Goal: Task Accomplishment & Management: Manage account settings

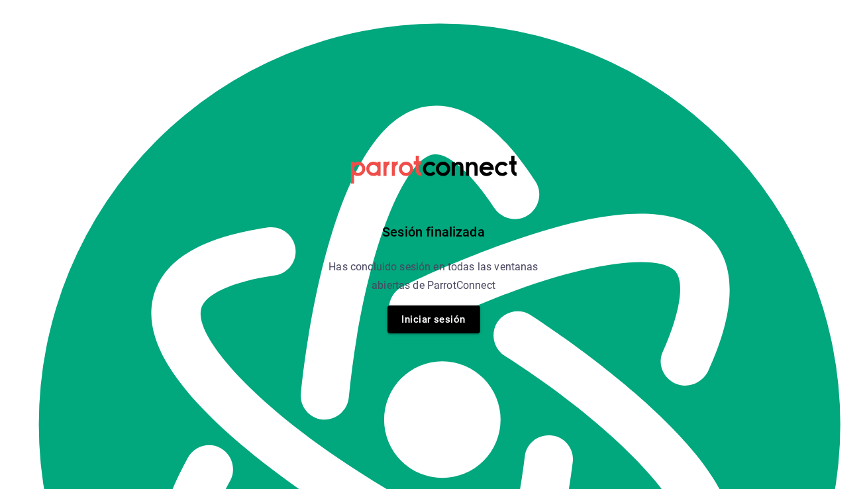
scroll to position [15529, 0]
click at [433, 318] on button "Iniciar sesión" at bounding box center [433, 319] width 93 height 28
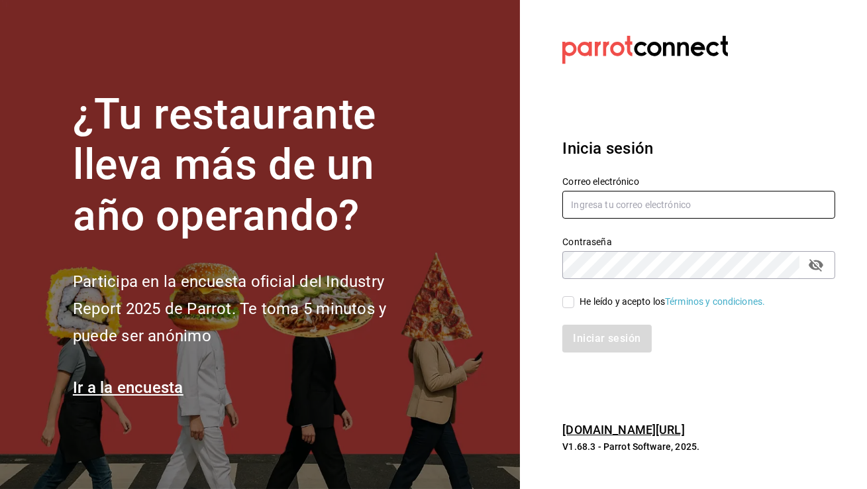
type input "[EMAIL_ADDRESS][DOMAIN_NAME]"
click at [571, 303] on input "He leído y acepto los Términos y condiciones." at bounding box center [568, 302] width 12 height 12
checkbox input "true"
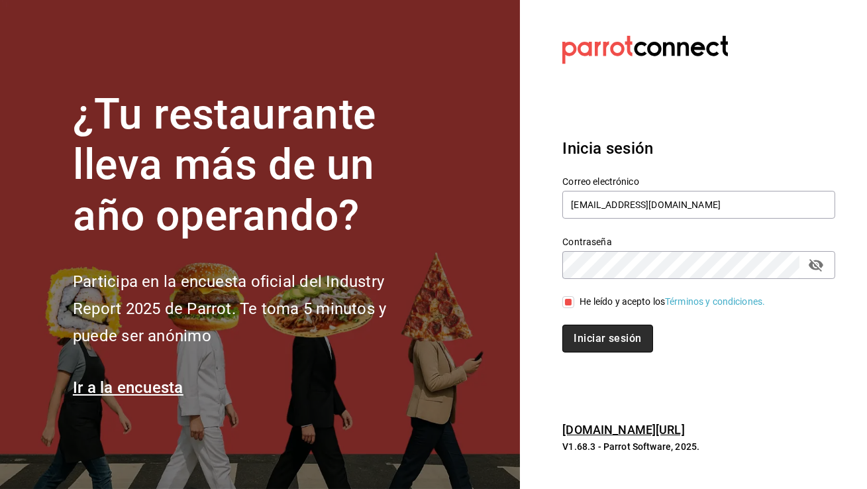
click at [597, 335] on button "Iniciar sesión" at bounding box center [607, 338] width 90 height 28
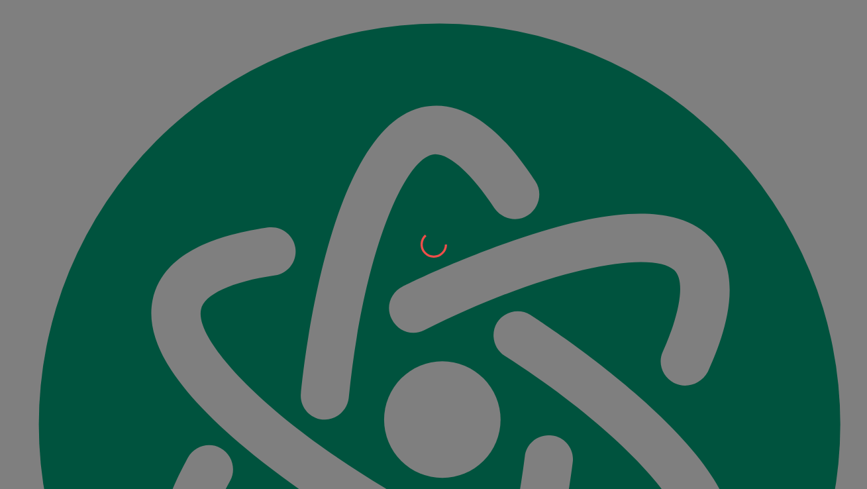
scroll to position [15529, 0]
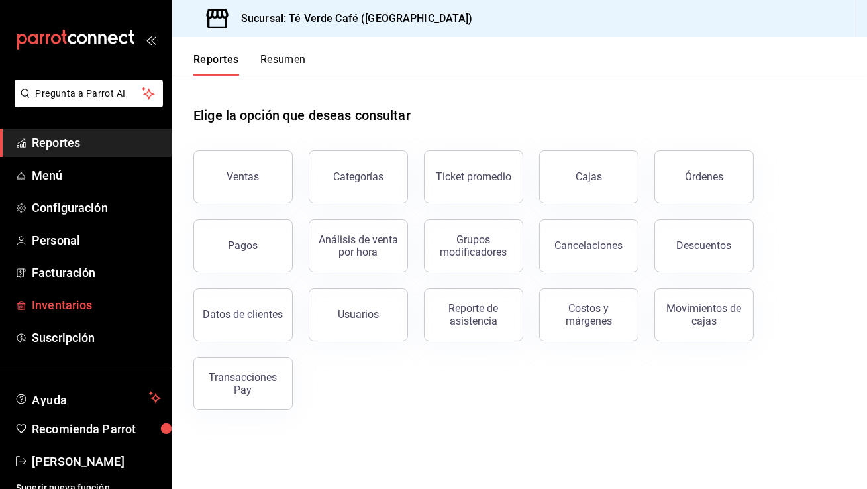
click at [81, 311] on span "Inventarios" at bounding box center [96, 305] width 129 height 18
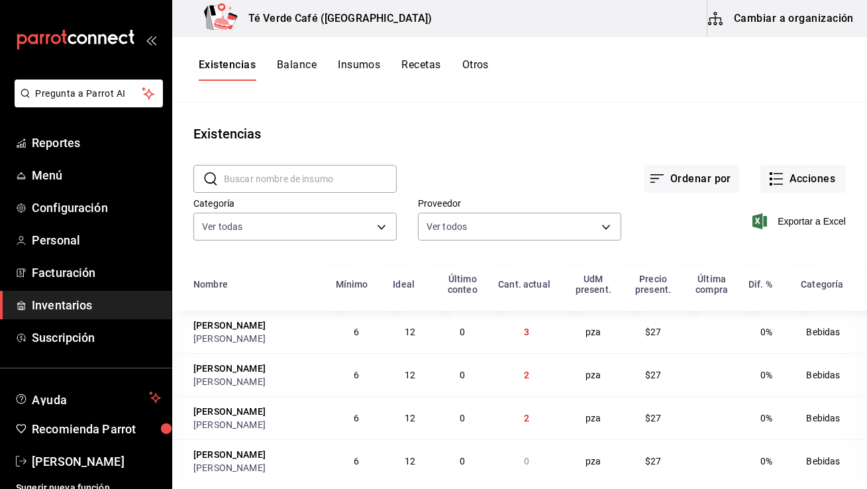
click at [367, 70] on button "Insumos" at bounding box center [359, 69] width 42 height 23
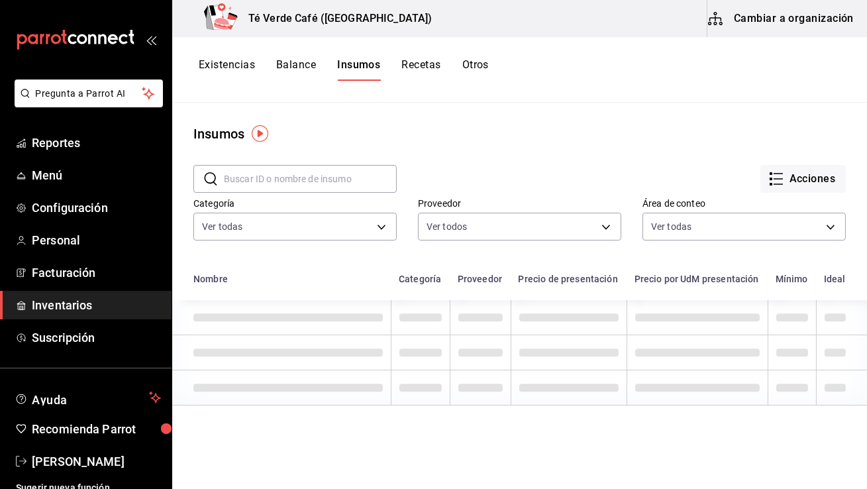
click at [329, 178] on input "text" at bounding box center [310, 179] width 173 height 26
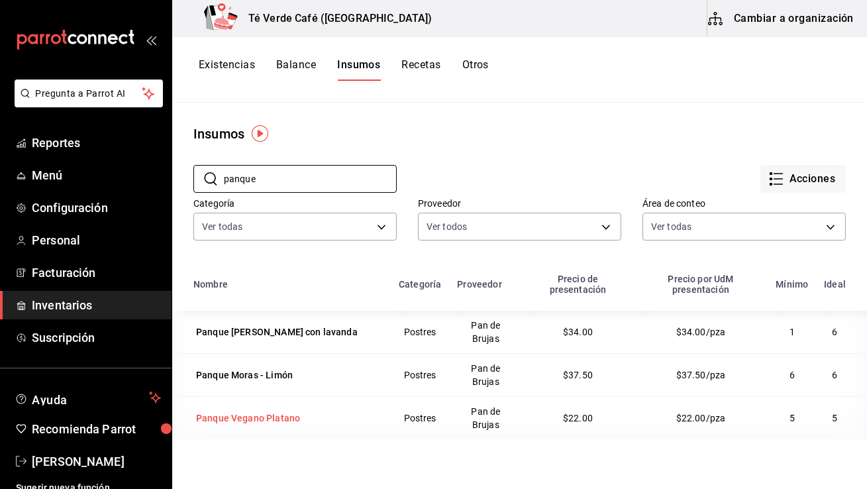
type input "panque"
click at [245, 426] on div "Panque Vegano Platano" at bounding box center [247, 418] width 109 height 19
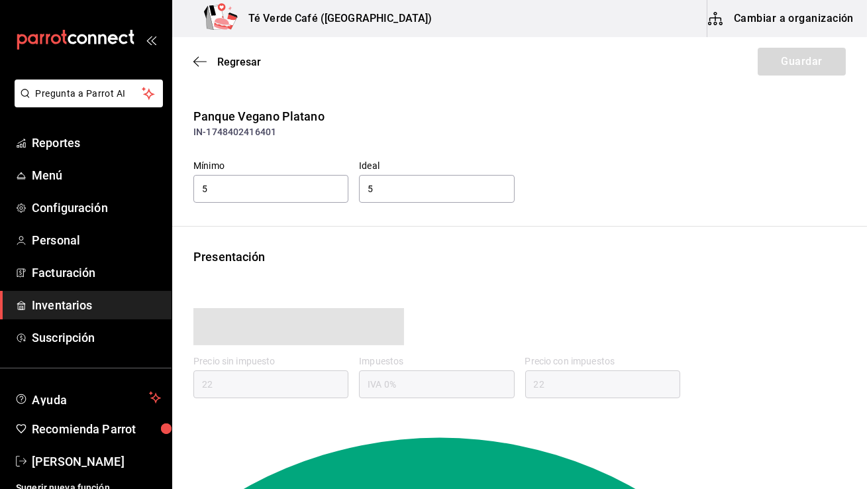
type input "22.00"
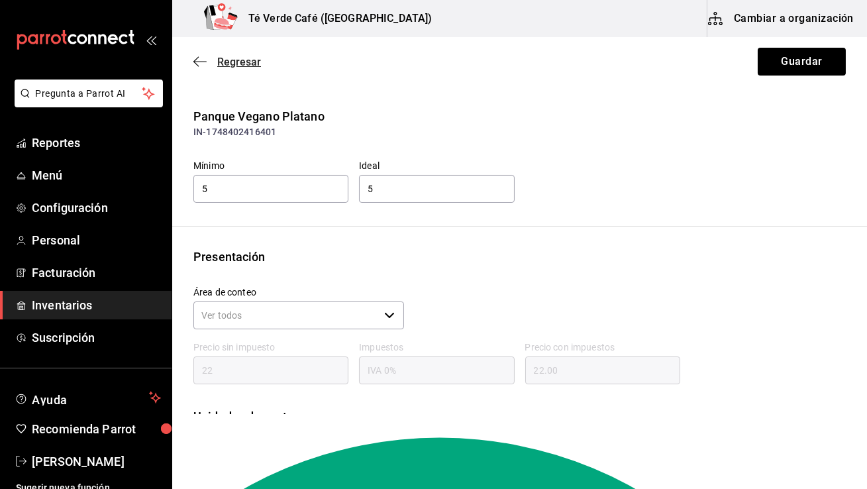
click at [199, 62] on icon "button" at bounding box center [199, 61] width 13 height 1
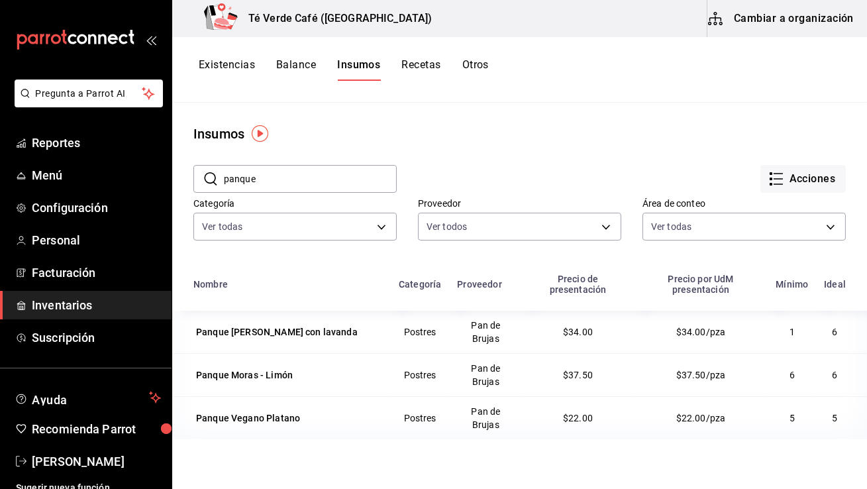
click at [803, 24] on button "Cambiar a organización" at bounding box center [781, 18] width 149 height 37
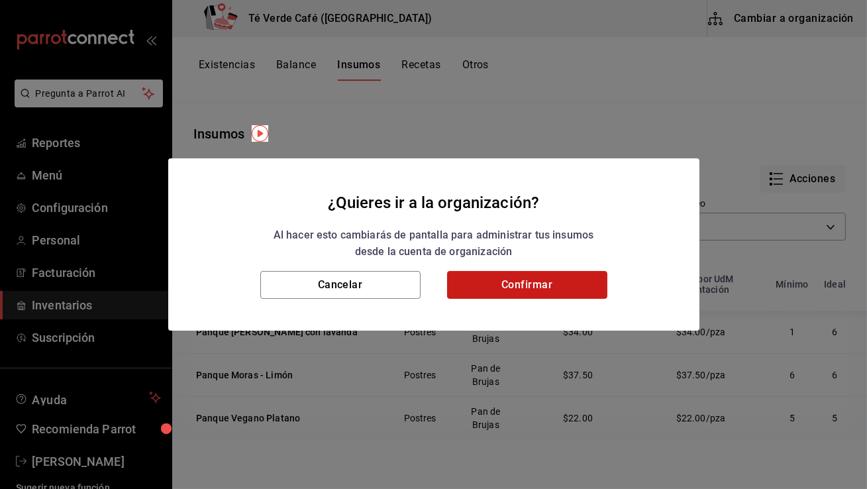
click at [512, 279] on button "Confirmar" at bounding box center [527, 285] width 160 height 28
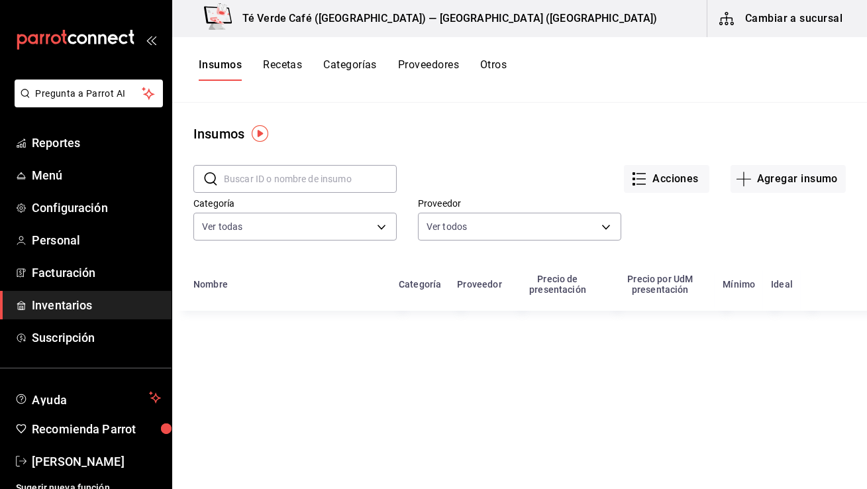
click at [435, 64] on button "Proveedores" at bounding box center [428, 69] width 61 height 23
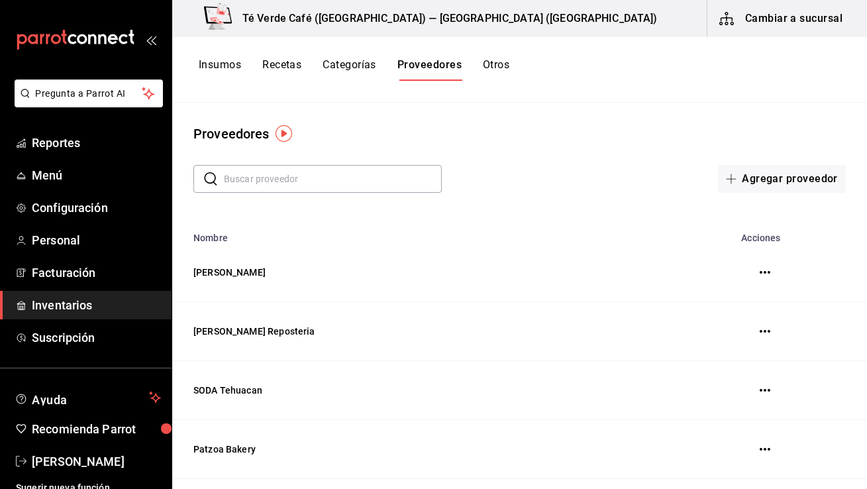
click at [333, 185] on input "text" at bounding box center [333, 179] width 218 height 26
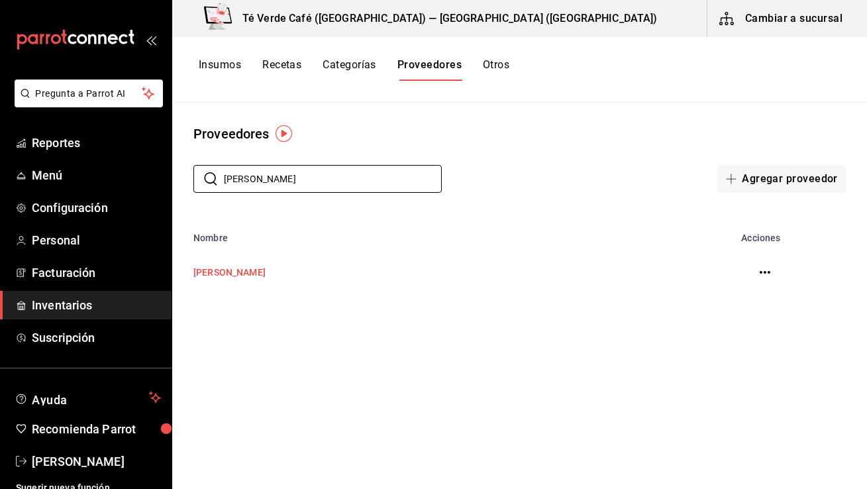
type input "[PERSON_NAME]"
click at [219, 273] on td "[PERSON_NAME]" at bounding box center [420, 272] width 496 height 58
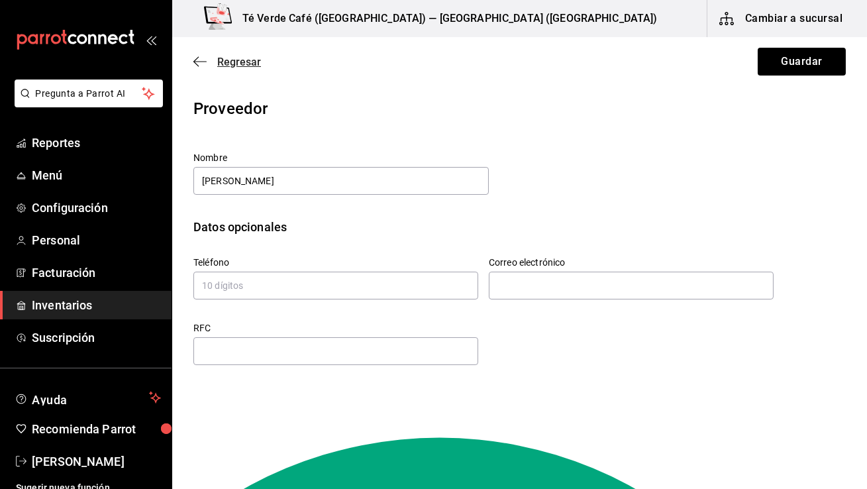
click at [203, 63] on icon "button" at bounding box center [199, 62] width 13 height 12
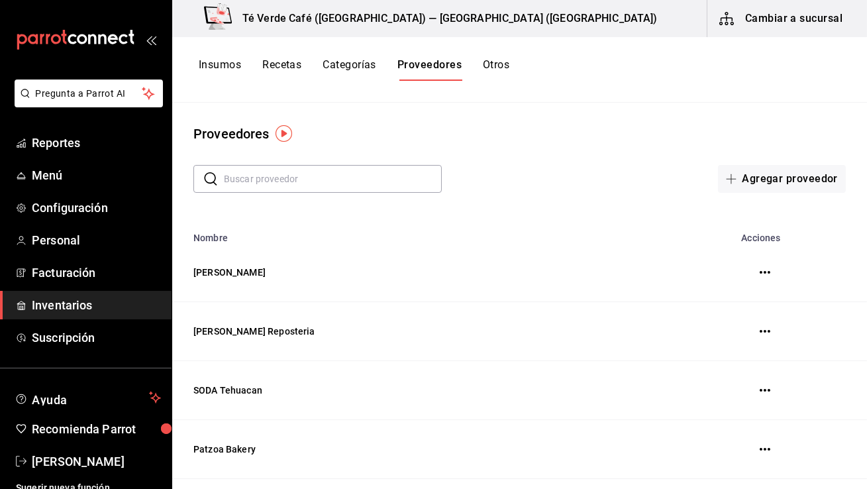
click at [495, 71] on button "Otros" at bounding box center [496, 69] width 26 height 23
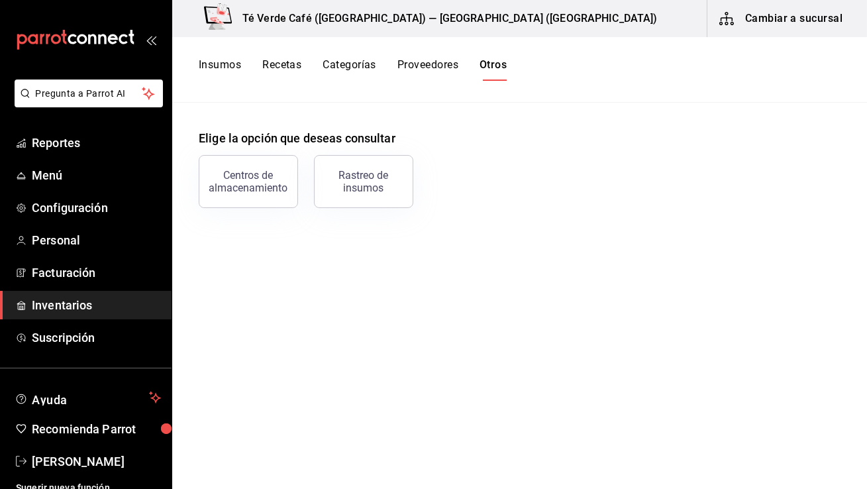
click at [232, 68] on button "Insumos" at bounding box center [220, 69] width 42 height 23
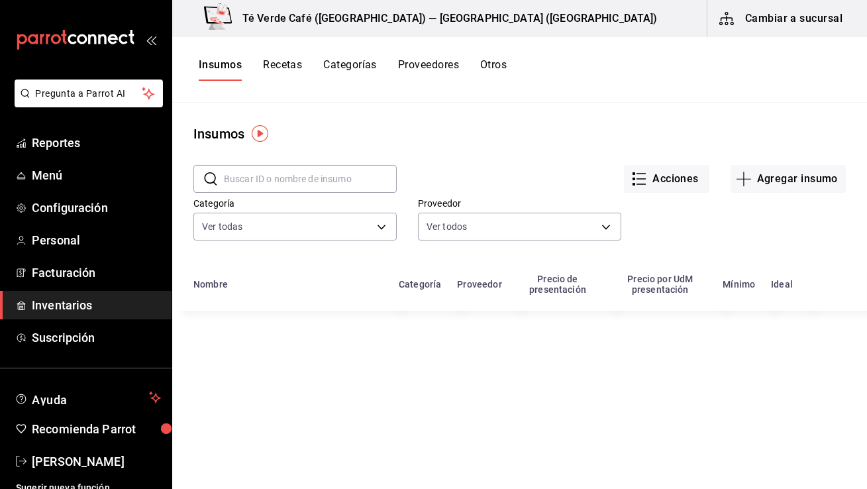
click at [320, 180] on input "text" at bounding box center [310, 179] width 173 height 26
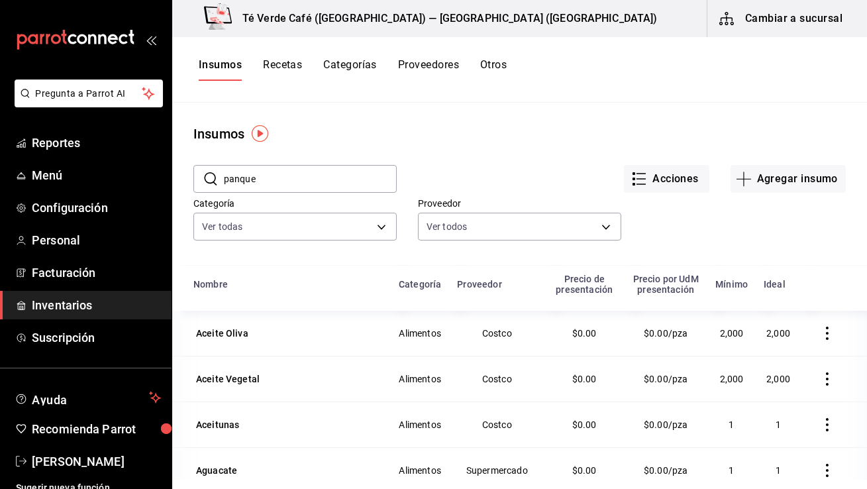
type input "panque"
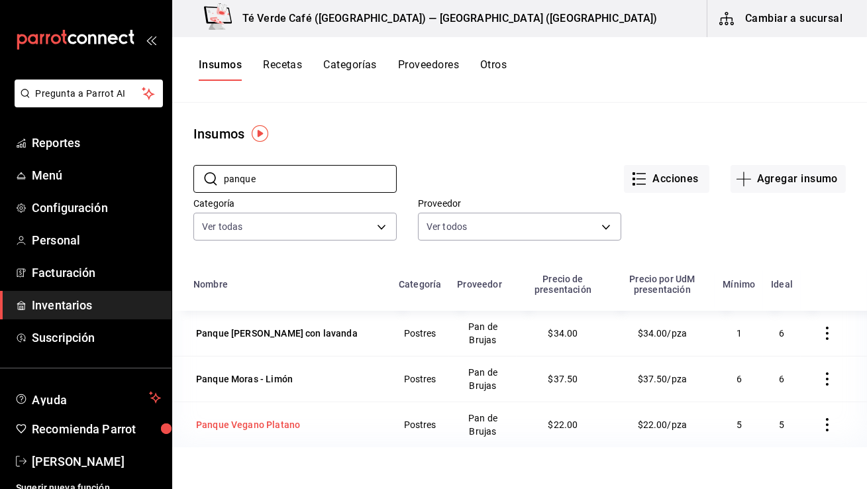
click at [267, 426] on div "Panque Vegano Platano" at bounding box center [248, 424] width 104 height 13
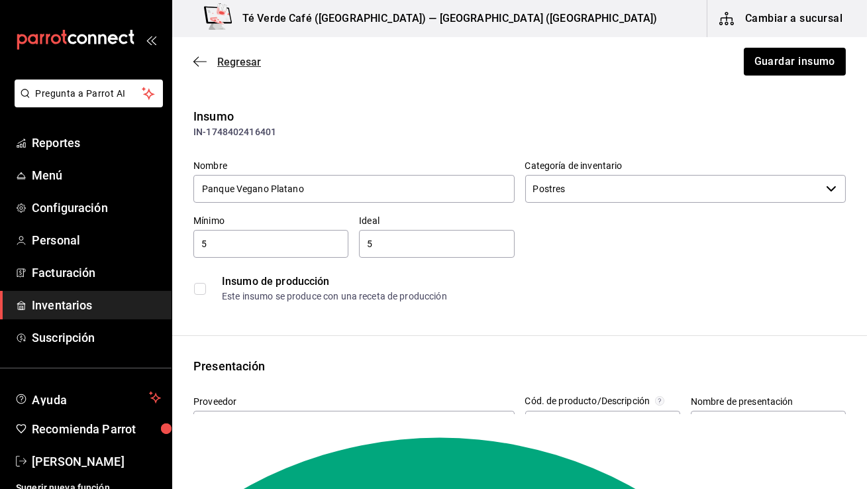
click at [203, 63] on icon "button" at bounding box center [199, 62] width 13 height 12
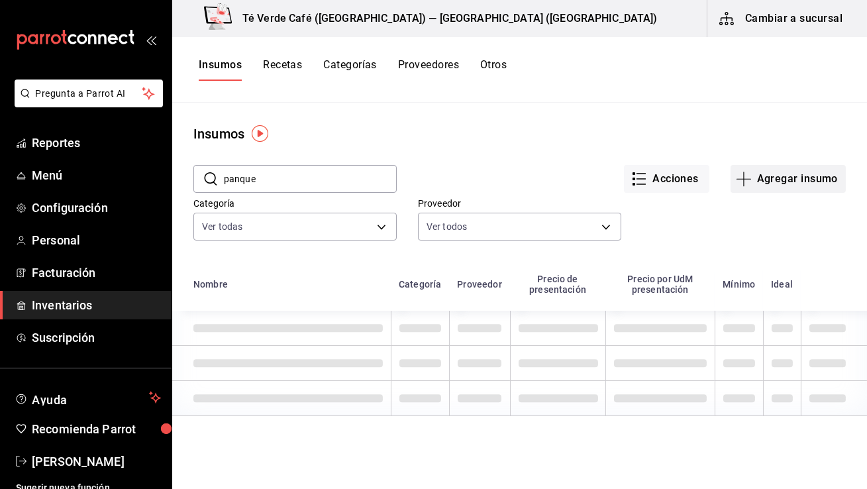
click at [765, 179] on button "Agregar insumo" at bounding box center [787, 179] width 115 height 28
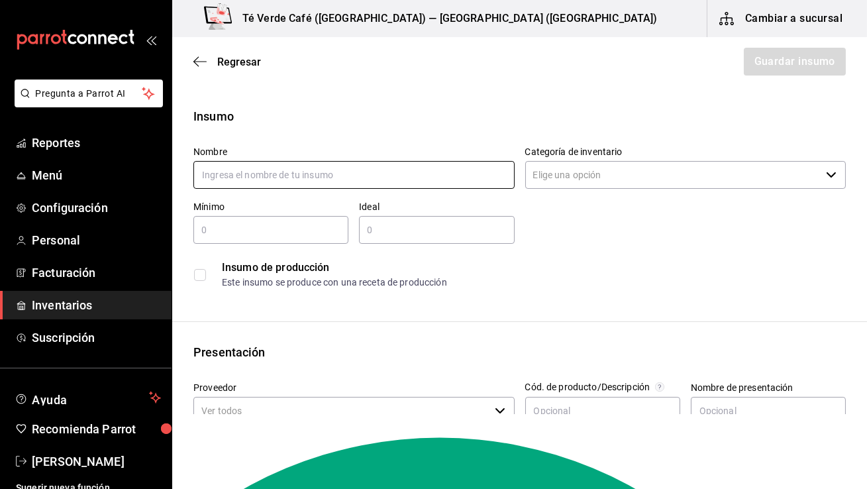
click at [395, 179] on input "text" at bounding box center [353, 175] width 321 height 28
type input "Panque de Plátano con nuez y chocolate"
click at [604, 177] on input "Categoría de inventario" at bounding box center [673, 175] width 296 height 28
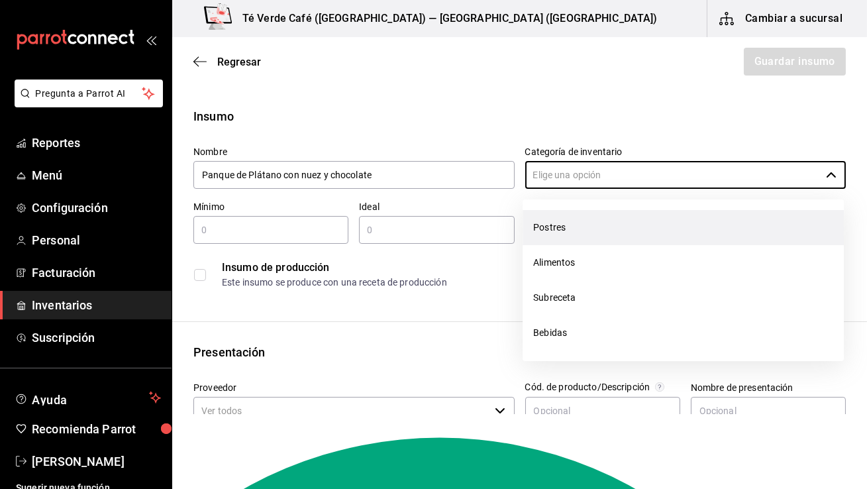
click at [583, 222] on li "Postres" at bounding box center [682, 227] width 321 height 35
type input "Postres"
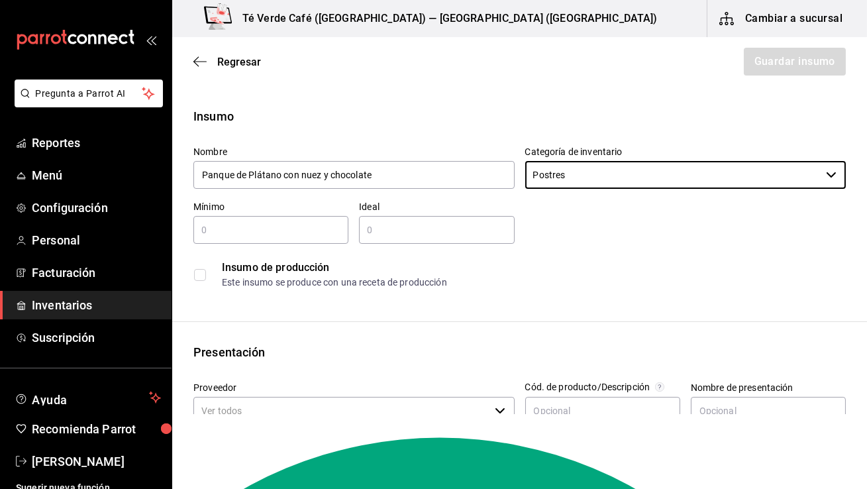
click at [293, 236] on input "text" at bounding box center [270, 230] width 155 height 16
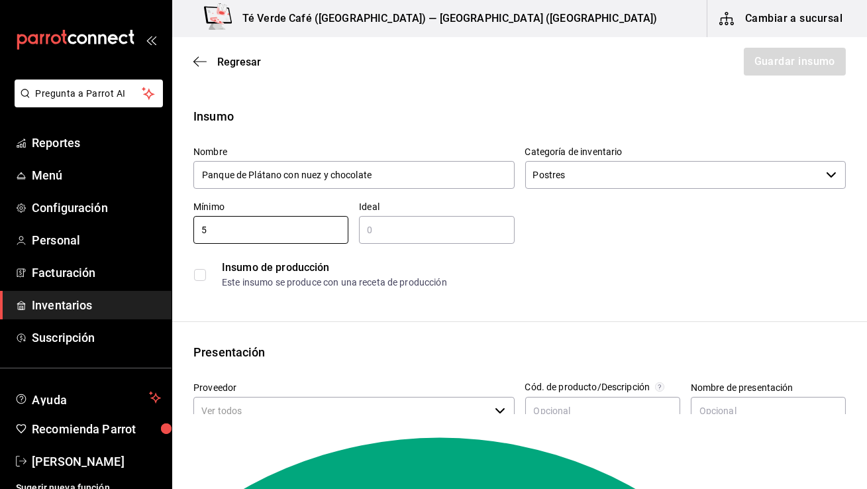
type input "5"
click at [412, 236] on input "text" at bounding box center [436, 230] width 155 height 16
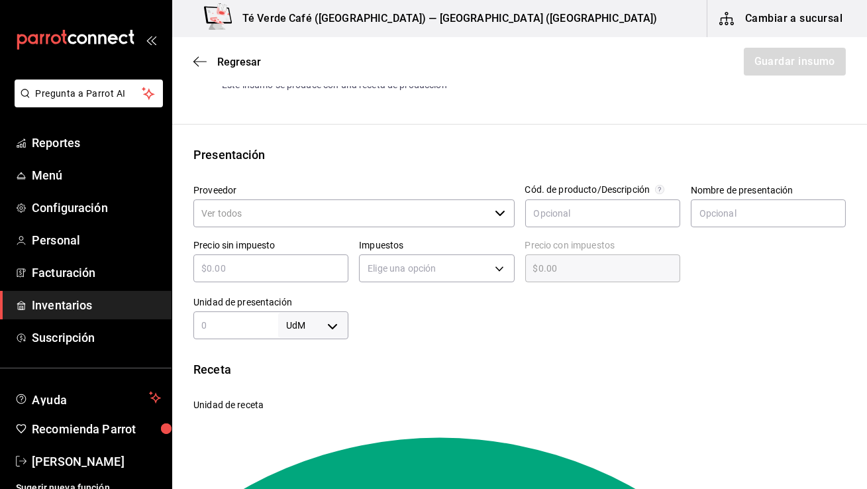
scroll to position [218, 0]
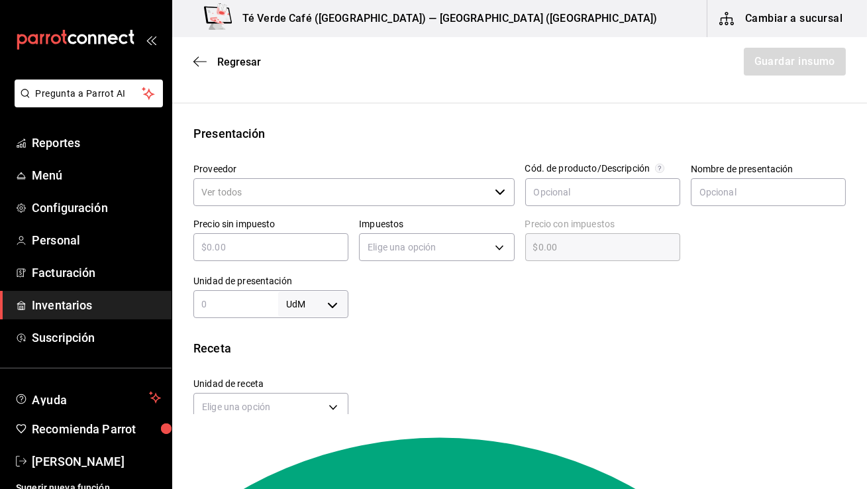
type input "10"
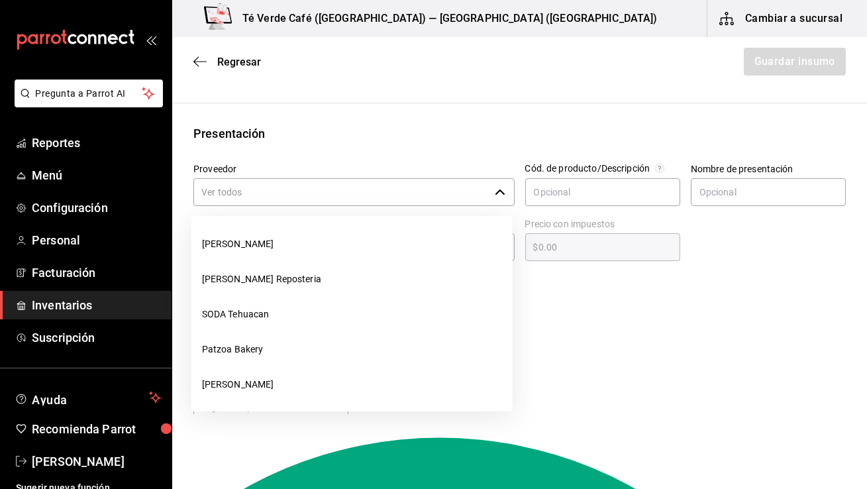
click at [411, 197] on input "Proveedor" at bounding box center [341, 192] width 296 height 28
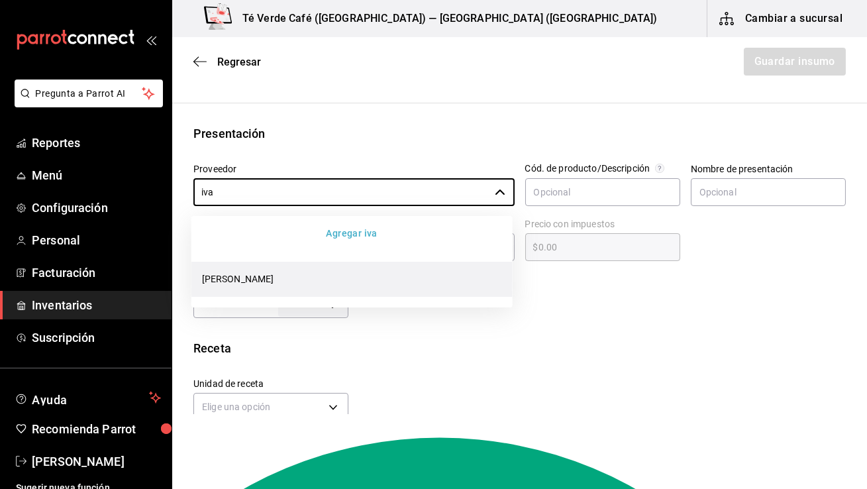
click at [211, 278] on li "[PERSON_NAME]" at bounding box center [351, 279] width 321 height 35
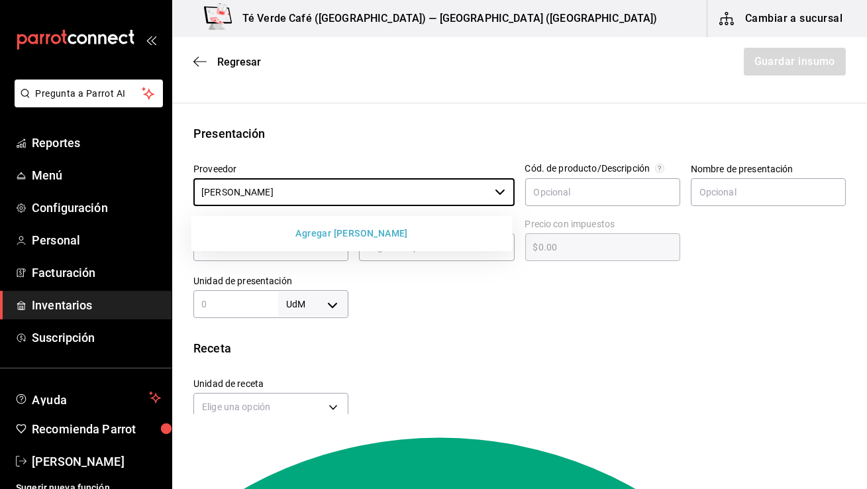
type input "[PERSON_NAME]"
click at [385, 231] on button "Agregar [PERSON_NAME]" at bounding box center [352, 233] width 311 height 24
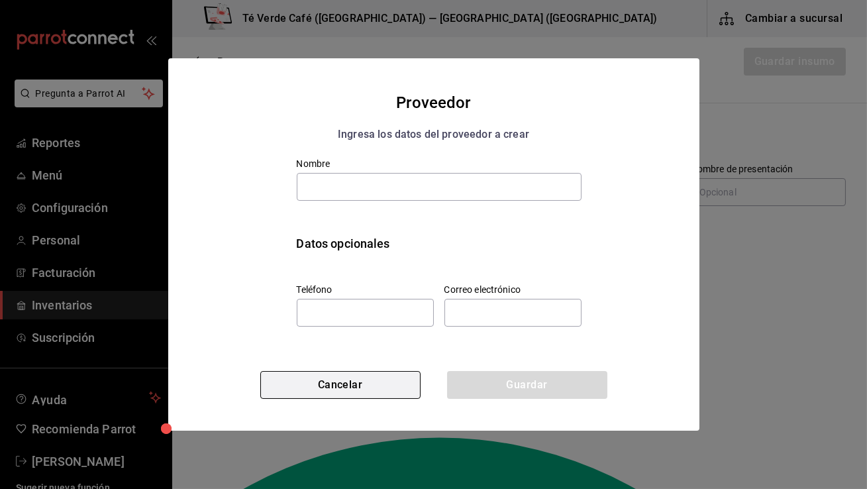
click at [350, 388] on button "Cancelar" at bounding box center [340, 385] width 160 height 28
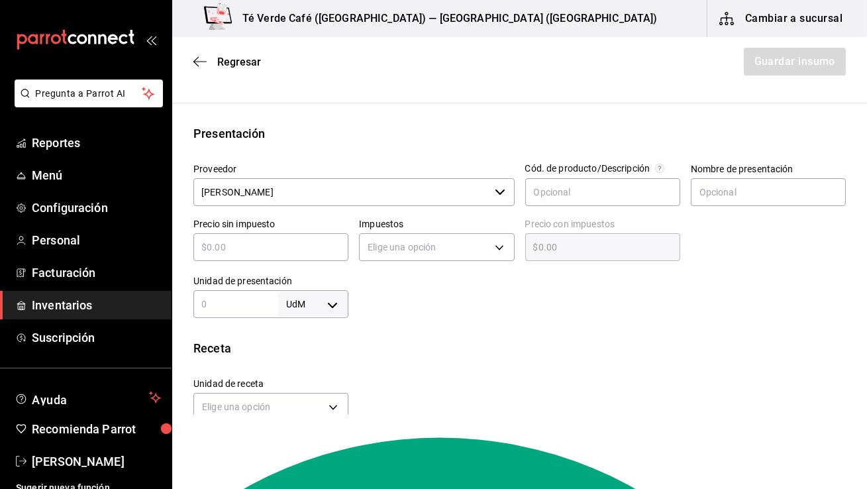
click at [286, 248] on input "text" at bounding box center [270, 247] width 155 height 16
type input "$2"
type input "$2.00"
type input "$22"
type input "$22.00"
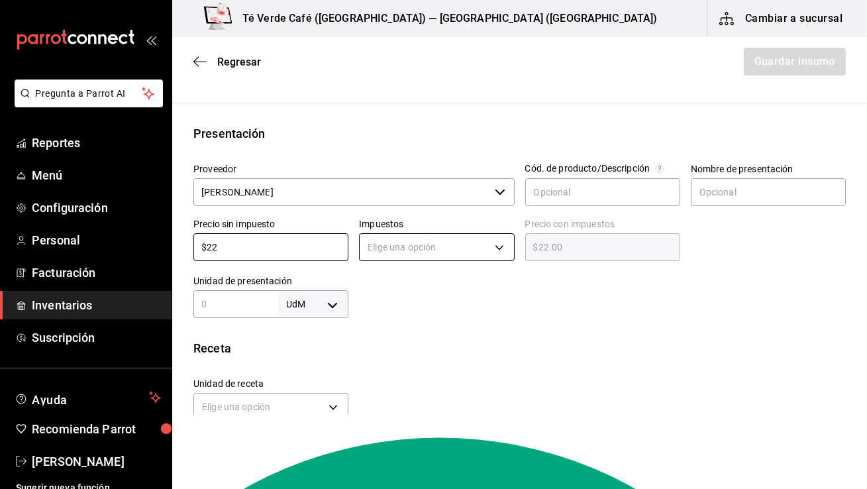
type input "$22"
click at [398, 253] on body "Pregunta a Parrot AI Reportes Menú Configuración Personal Facturación Inventari…" at bounding box center [433, 207] width 867 height 414
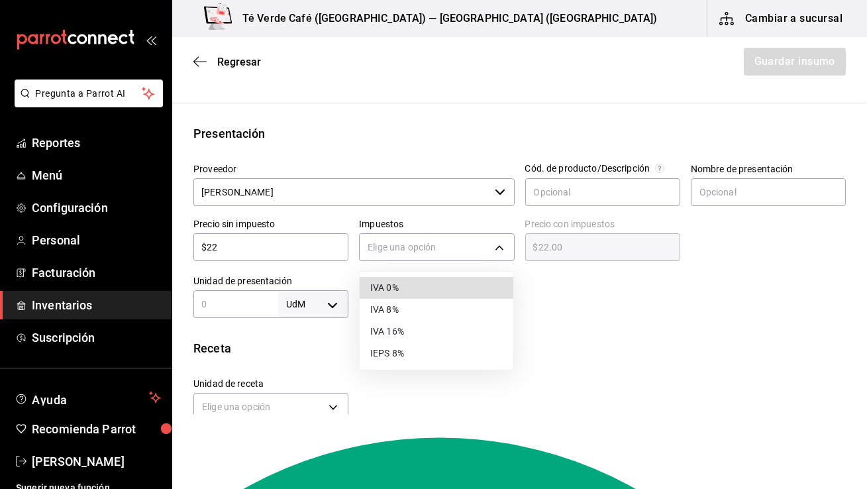
click at [405, 293] on li "IVA 0%" at bounding box center [437, 288] width 154 height 22
type input "IVA_0"
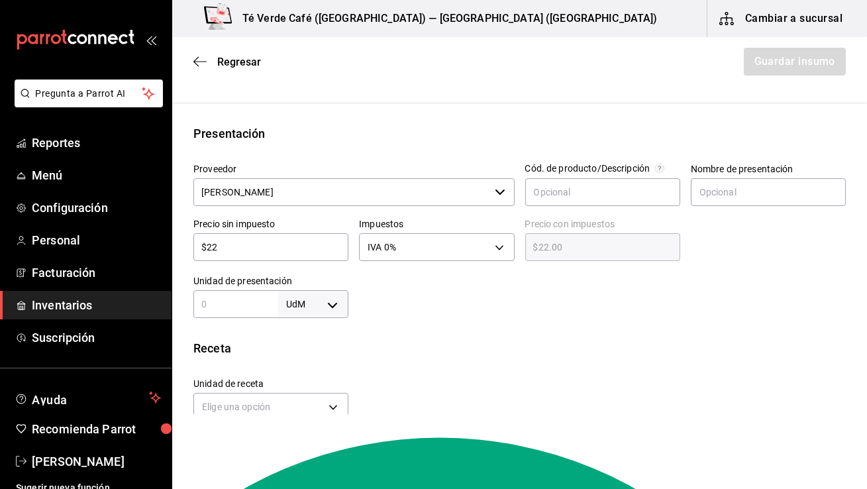
click at [242, 306] on input "text" at bounding box center [235, 304] width 85 height 16
type input "1"
click at [330, 305] on body "Pregunta a Parrot AI Reportes Menú Configuración Personal Facturación Inventari…" at bounding box center [433, 207] width 867 height 414
click at [313, 448] on li "pza" at bounding box center [313, 450] width 69 height 22
type input "UNIT"
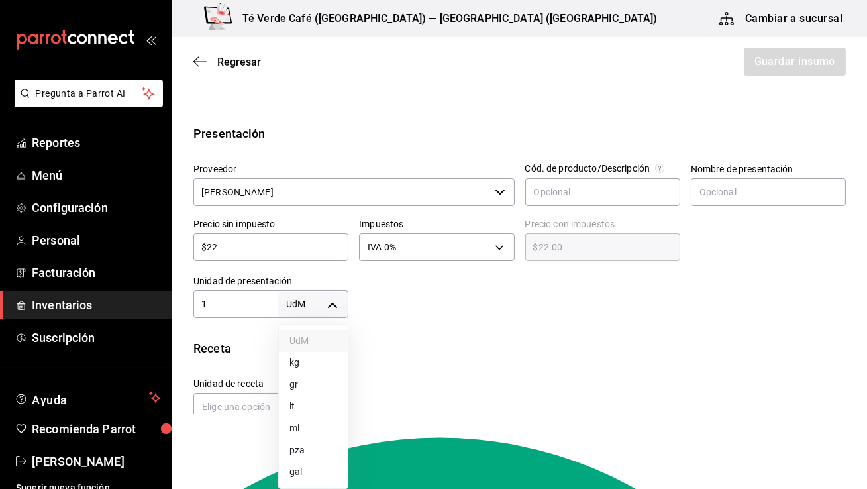
type input "UNIT"
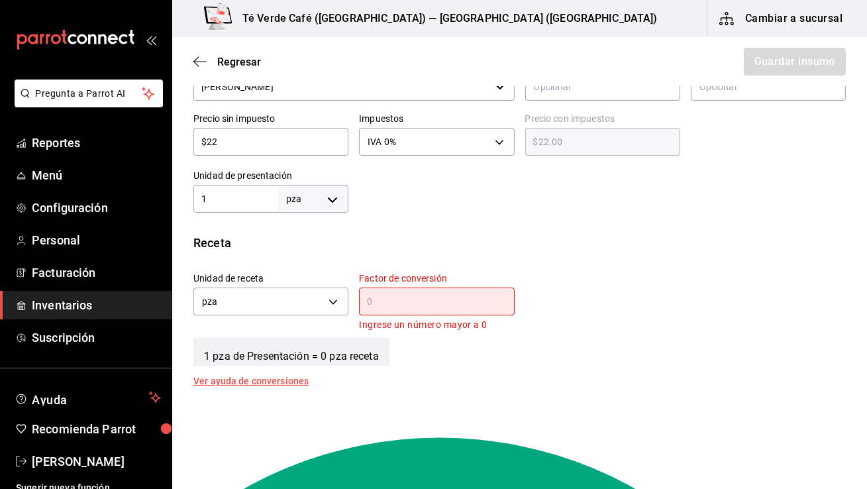
scroll to position [341, 0]
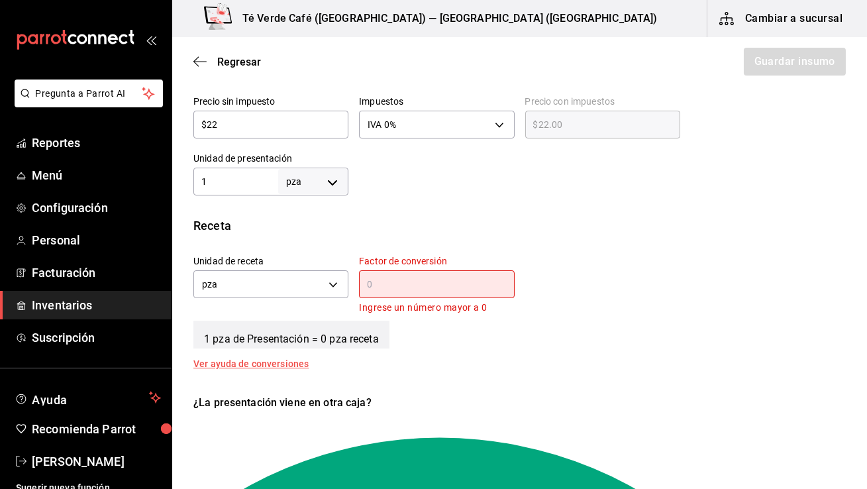
click at [414, 291] on div "​" at bounding box center [436, 284] width 155 height 28
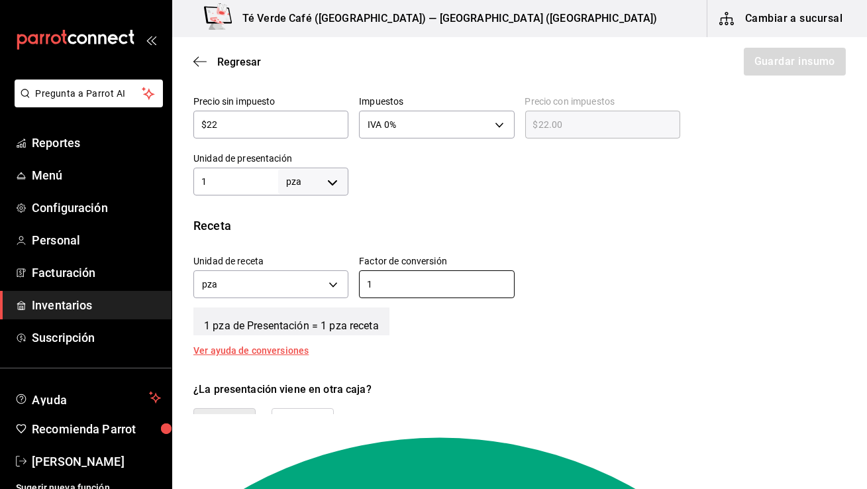
type input "1"
click at [589, 338] on div "Receta Unidad de receta pza UNIT Factor de conversión 1 ​ 1 pza de Presentación…" at bounding box center [519, 286] width 695 height 138
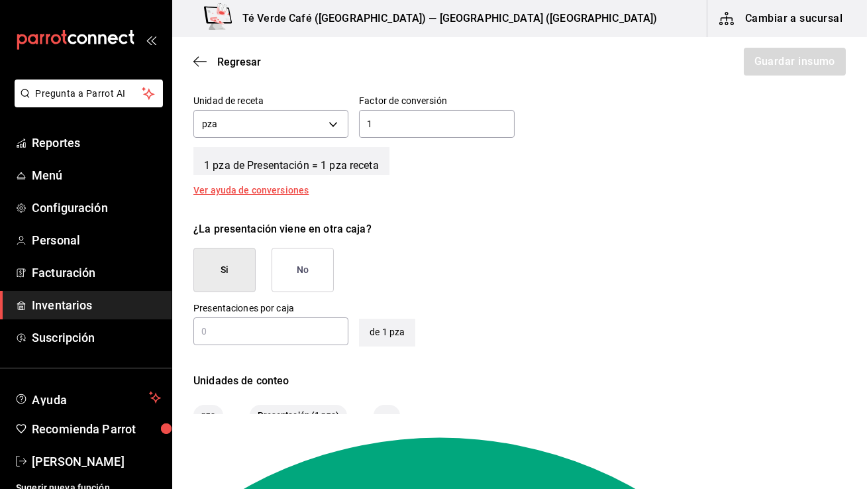
scroll to position [550, 0]
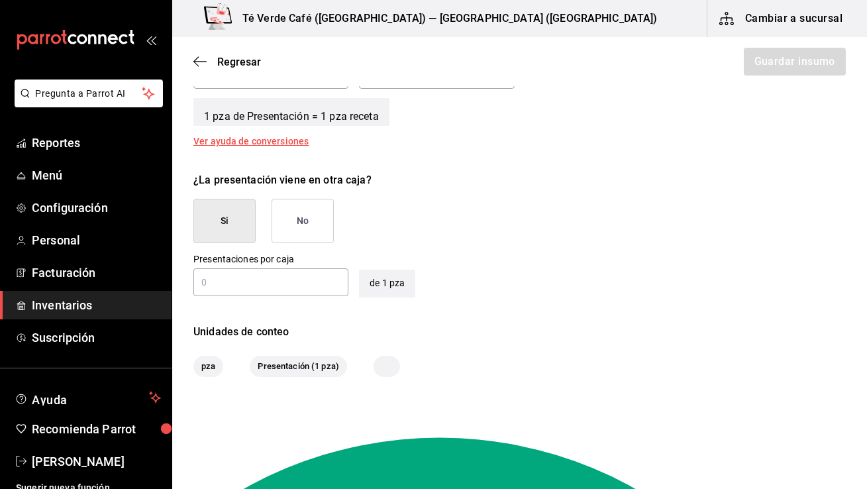
click at [277, 277] on input "text" at bounding box center [270, 282] width 155 height 16
click at [323, 228] on button "No" at bounding box center [302, 221] width 62 height 44
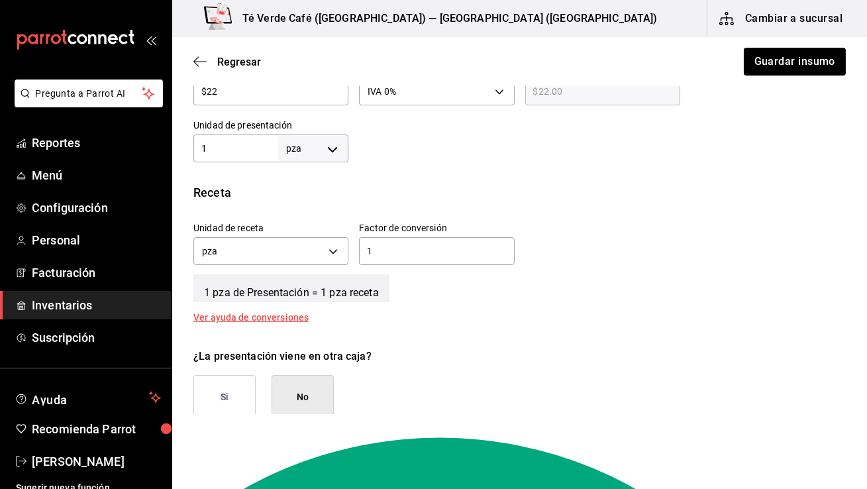
scroll to position [373, 0]
click at [814, 66] on button "Guardar insumo" at bounding box center [793, 62] width 103 height 28
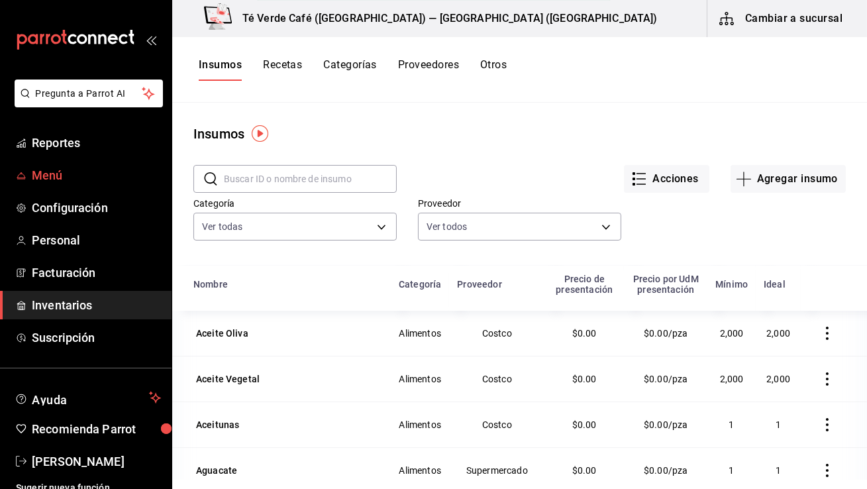
click at [60, 171] on span "Menú" at bounding box center [96, 175] width 129 height 18
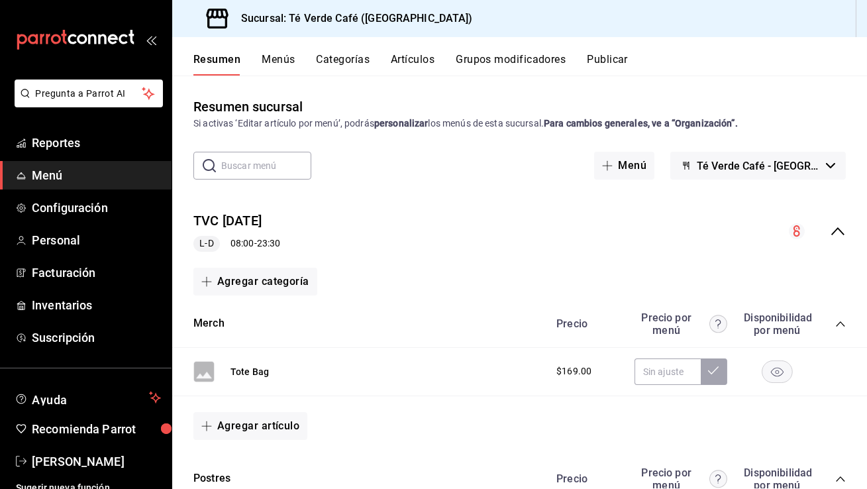
click at [414, 58] on button "Artículos" at bounding box center [413, 64] width 44 height 23
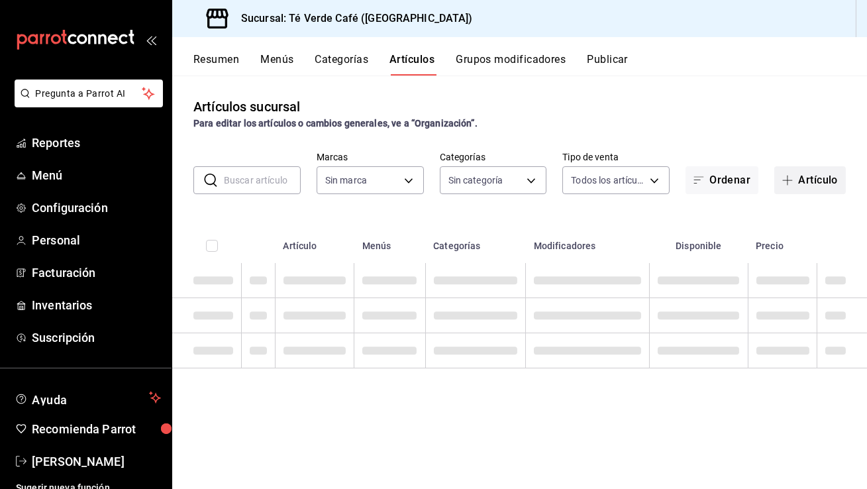
click at [817, 177] on button "Artículo" at bounding box center [810, 180] width 72 height 28
type input "758a6f1e-0dac-4099-973a-2f8b6b85c5fc"
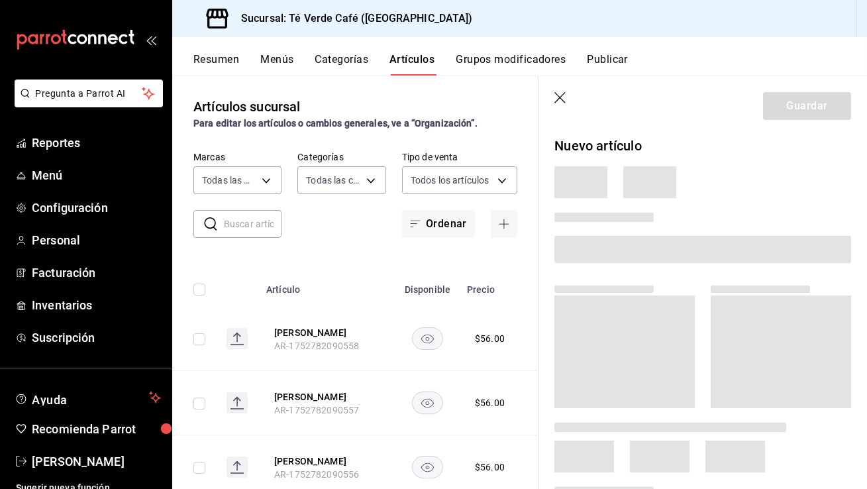
type input "7f84b29c-7dd6-4275-a412-61a2aaa74f48,3e45f5be-f9d1-4832-a44c-73ceef34bbf3,89266…"
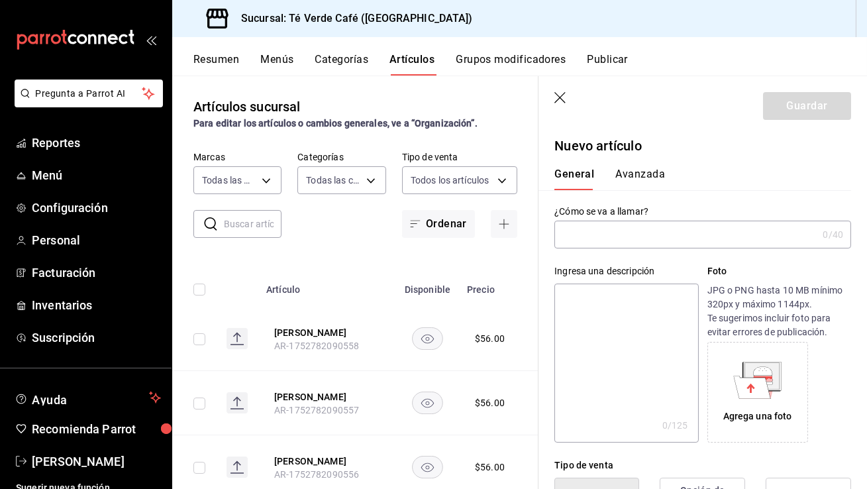
click at [610, 230] on input "text" at bounding box center [685, 234] width 263 height 26
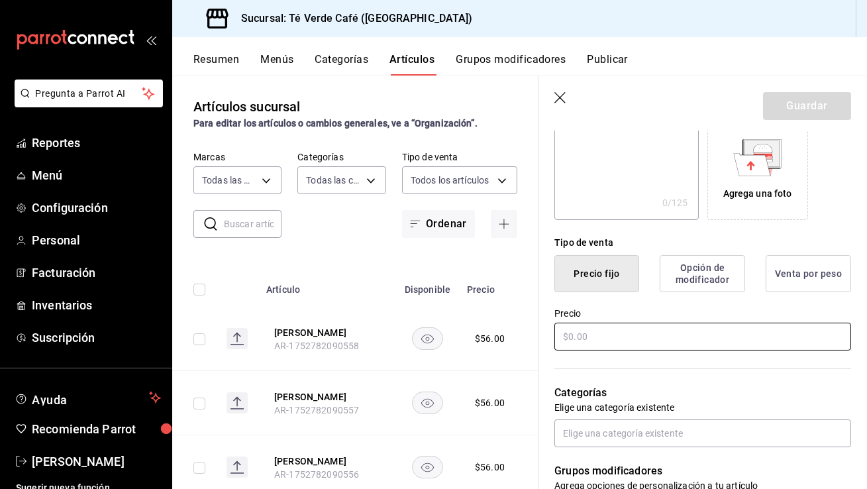
scroll to position [225, 0]
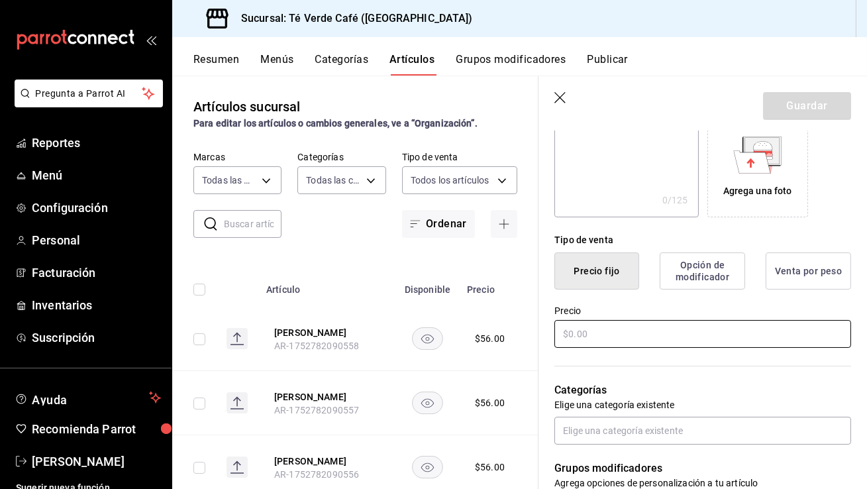
type input "Panque Platáno con nuez y chocolate"
click at [607, 330] on input "text" at bounding box center [702, 334] width 297 height 28
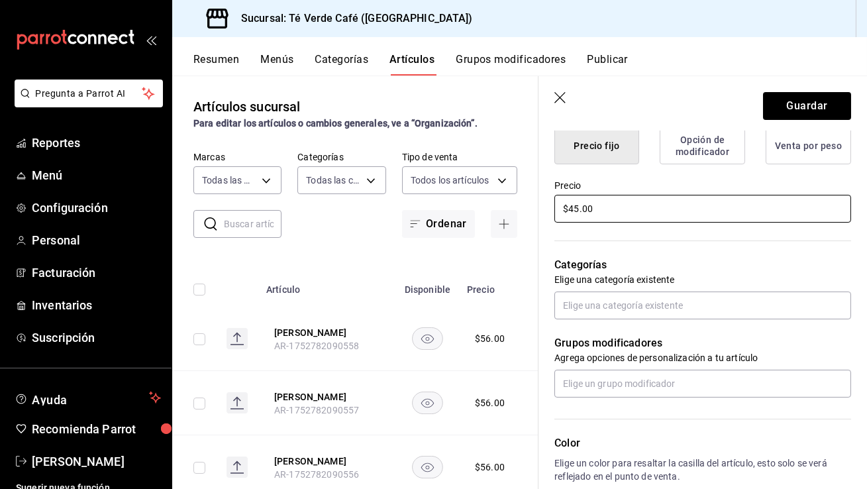
scroll to position [353, 0]
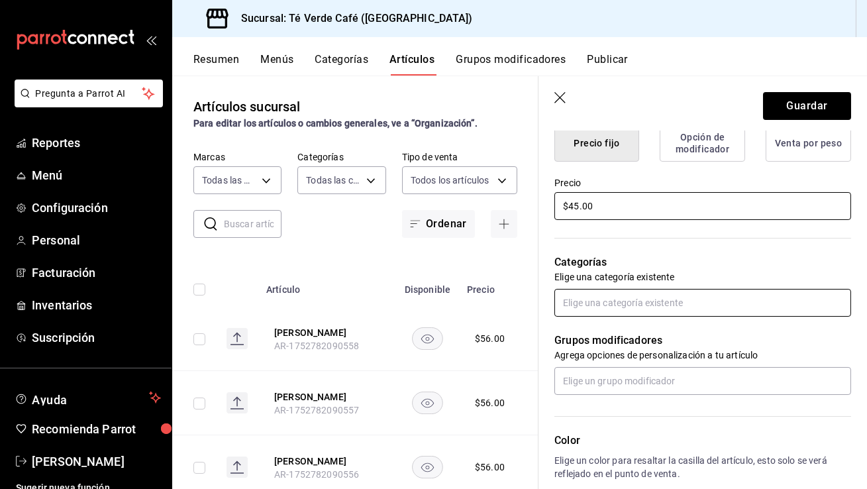
type input "$45.00"
click at [687, 309] on input "text" at bounding box center [702, 303] width 297 height 28
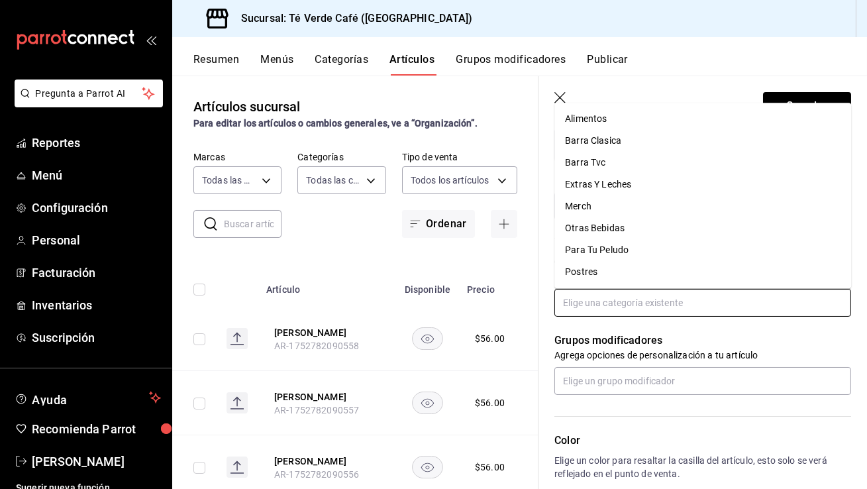
click at [602, 269] on li "Postres" at bounding box center [702, 272] width 297 height 22
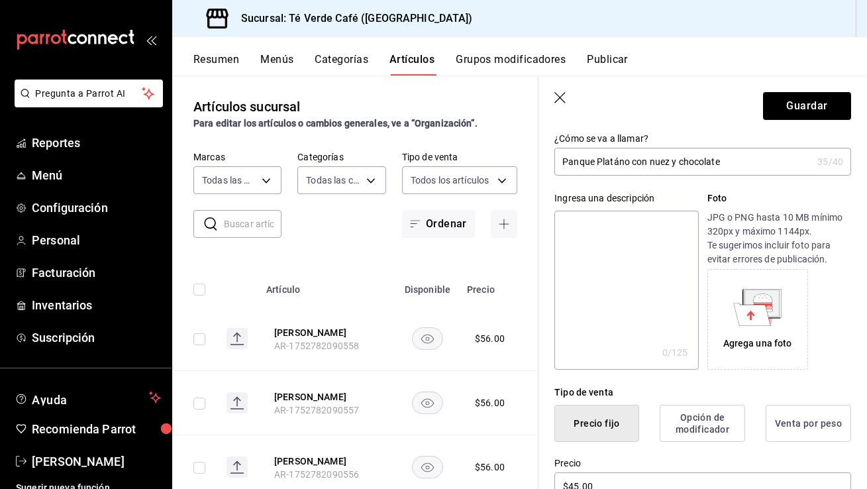
scroll to position [0, 0]
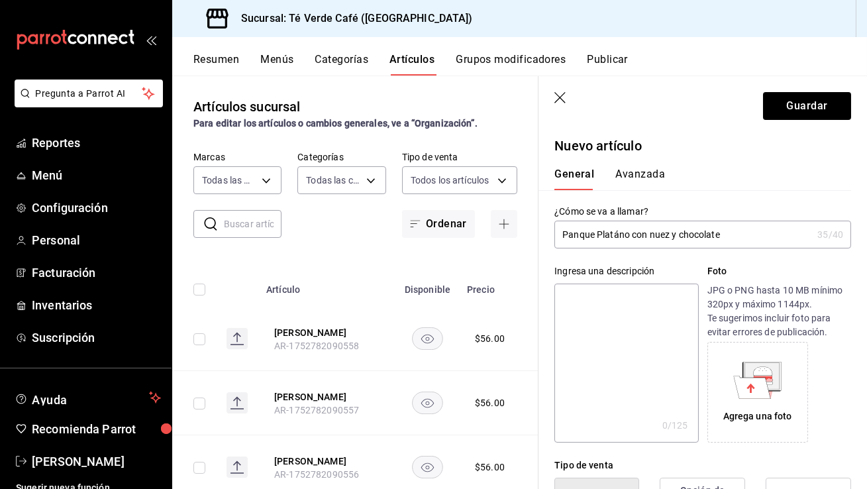
click at [655, 236] on input "Panque Platáno con nuez y chocolate" at bounding box center [683, 234] width 258 height 26
click at [684, 236] on input "Panque Platáno con Nuez y chocolate" at bounding box center [683, 234] width 258 height 26
click at [616, 236] on input "Panque Platáno con Nuez y Chocolate" at bounding box center [683, 234] width 258 height 26
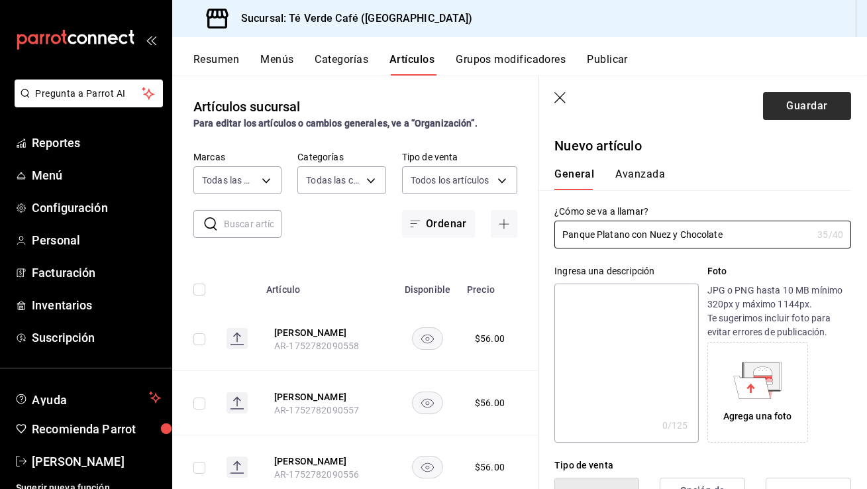
type input "Panque Platano con Nuez y Chocolate"
click at [802, 112] on button "Guardar" at bounding box center [807, 106] width 88 height 28
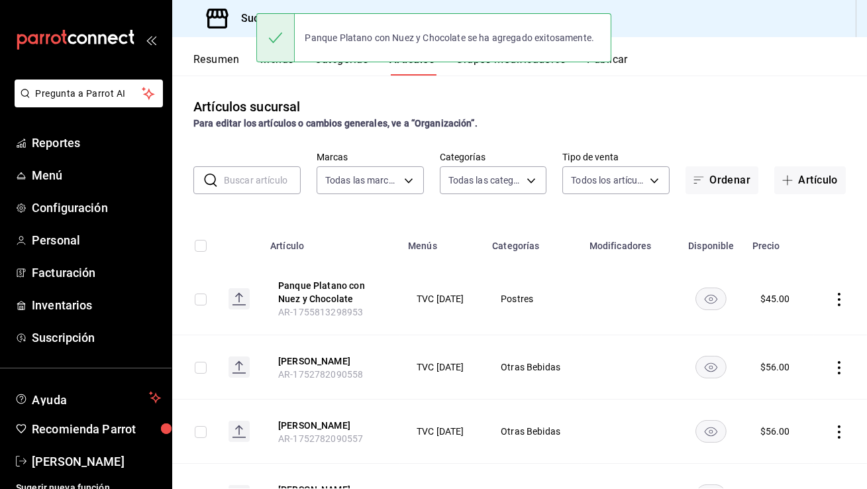
click at [257, 185] on input "text" at bounding box center [262, 180] width 77 height 26
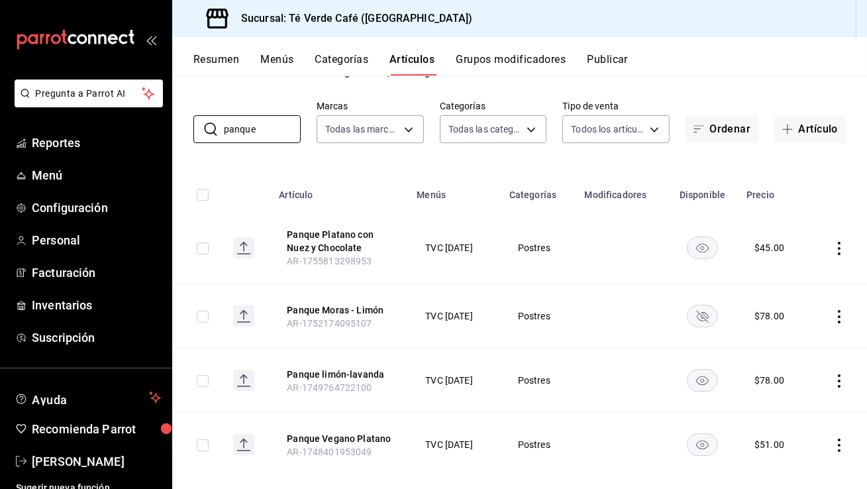
scroll to position [70, 0]
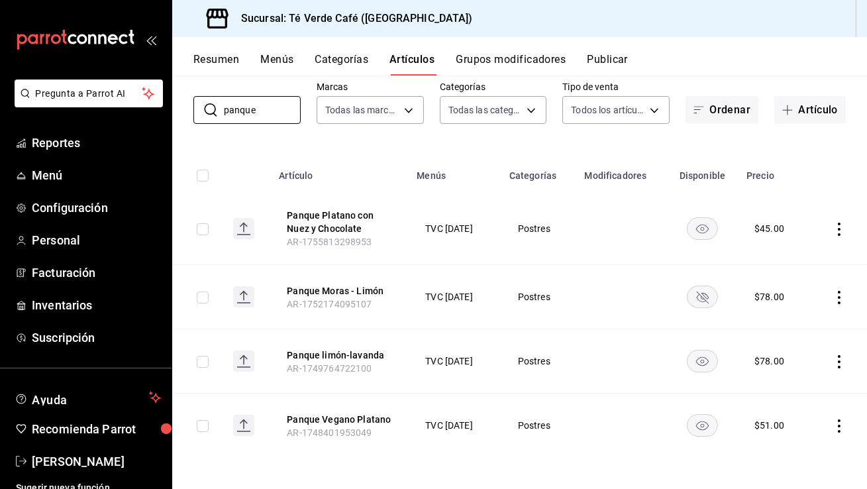
type input "panque"
click at [703, 418] on rect "availability-product" at bounding box center [702, 425] width 30 height 22
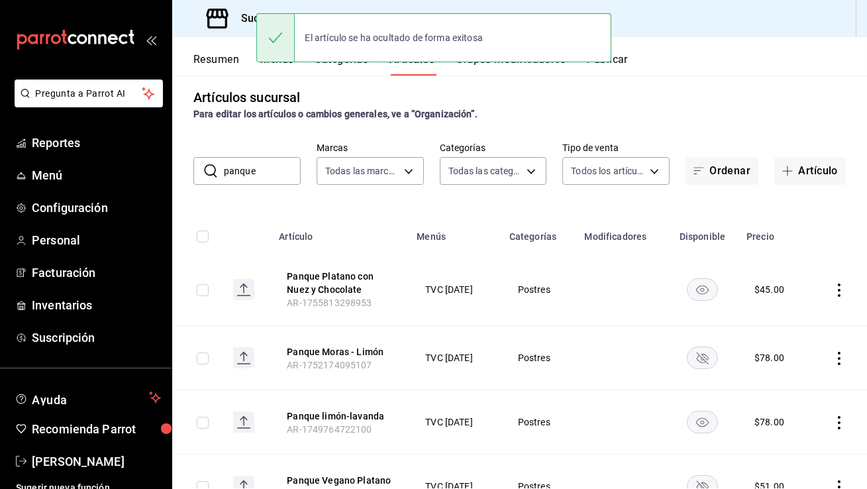
scroll to position [0, 0]
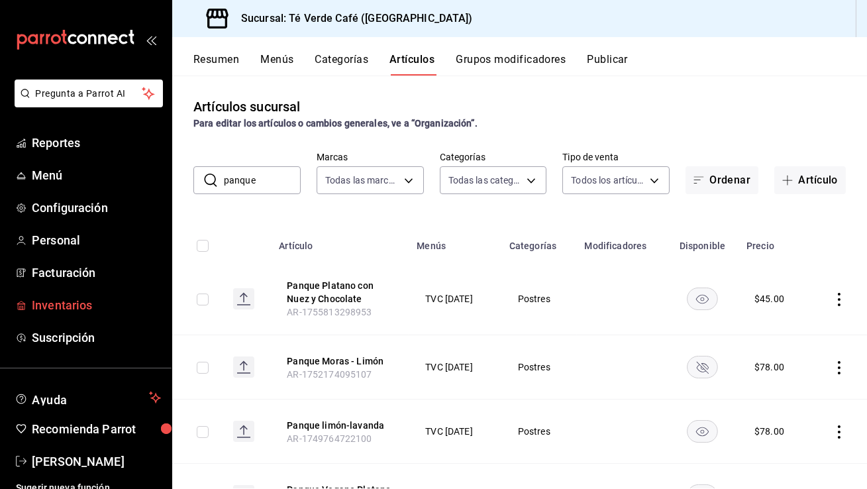
click at [73, 306] on span "Inventarios" at bounding box center [96, 305] width 129 height 18
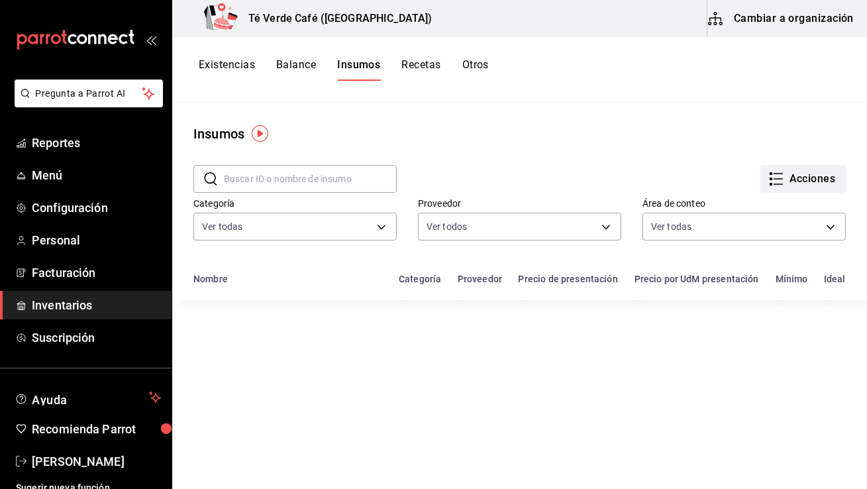
click at [805, 175] on button "Acciones" at bounding box center [802, 179] width 85 height 28
click at [633, 115] on div at bounding box center [433, 244] width 867 height 489
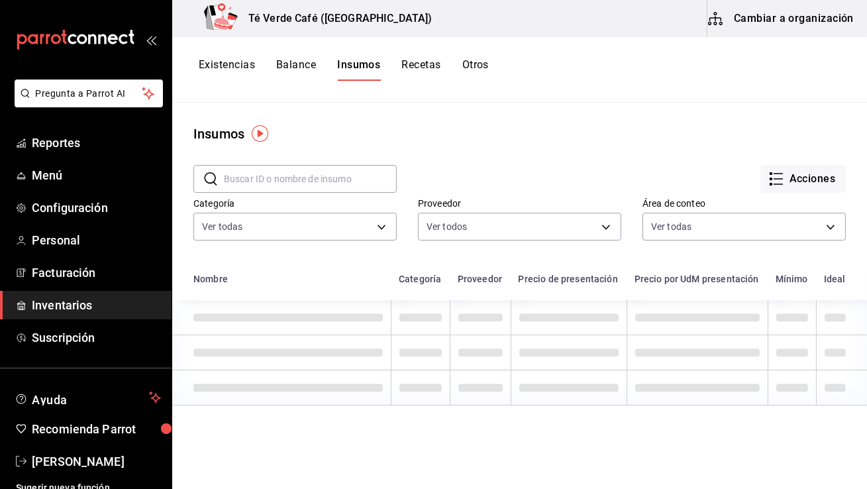
click at [777, 21] on button "Cambiar a organización" at bounding box center [781, 18] width 149 height 37
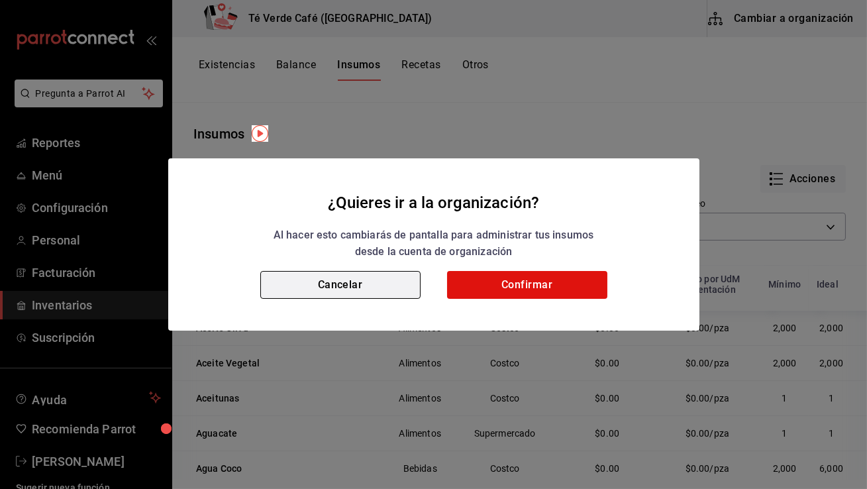
click at [395, 282] on button "Cancelar" at bounding box center [340, 285] width 160 height 28
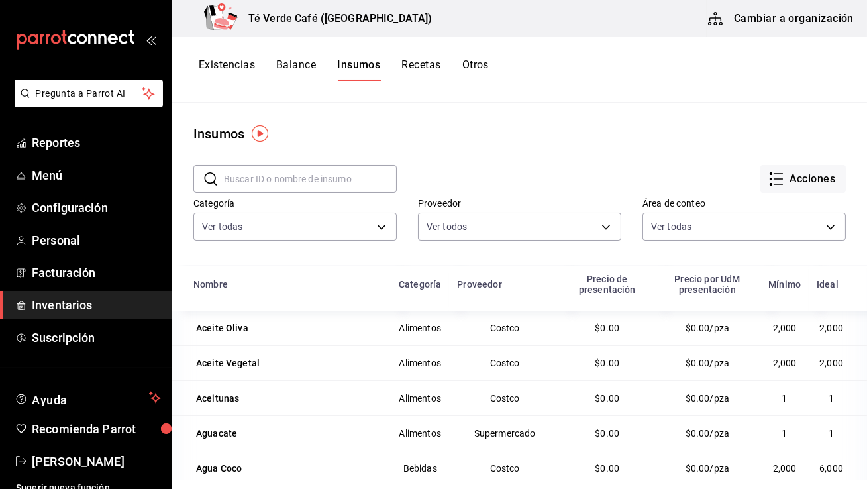
click at [245, 69] on button "Existencias" at bounding box center [227, 69] width 56 height 23
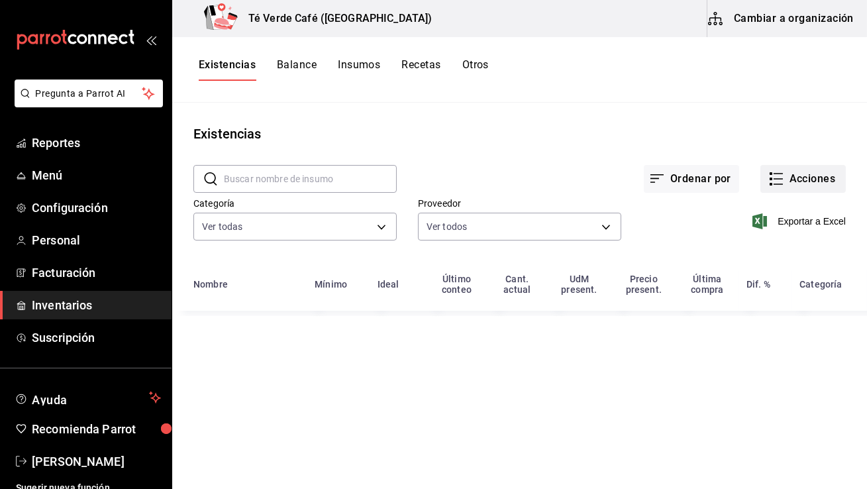
click at [789, 179] on button "Acciones" at bounding box center [802, 179] width 85 height 28
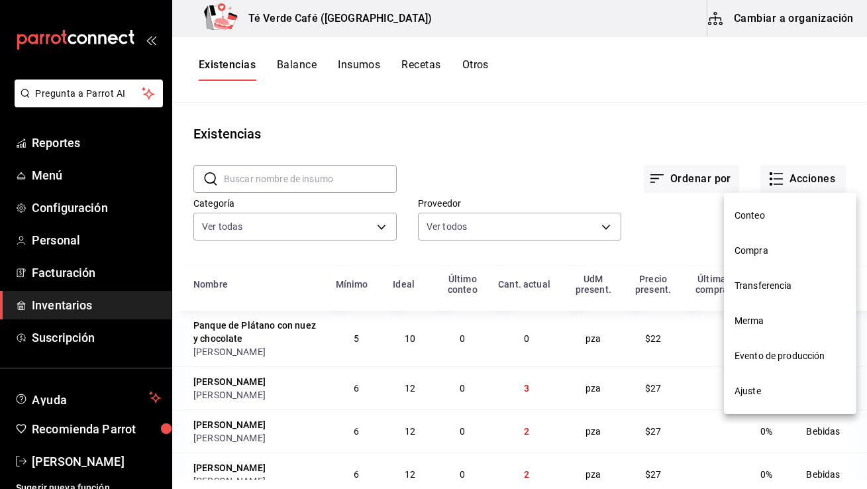
click at [765, 252] on span "Compra" at bounding box center [789, 251] width 111 height 14
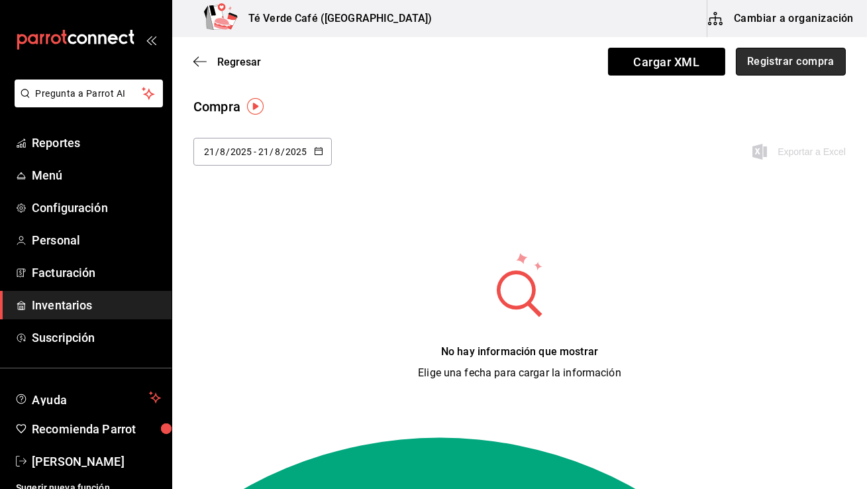
click at [794, 60] on button "Registrar compra" at bounding box center [791, 62] width 110 height 28
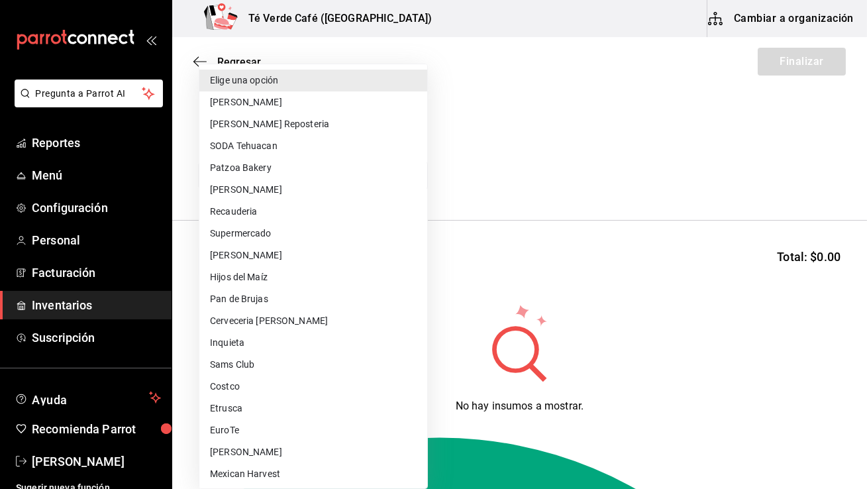
click at [397, 177] on body "Pregunta a Parrot AI Reportes Menú Configuración Personal Facturación Inventari…" at bounding box center [433, 207] width 867 height 414
type input "bc013f67-aff4-48bb-8ac1-5613c48a4133"
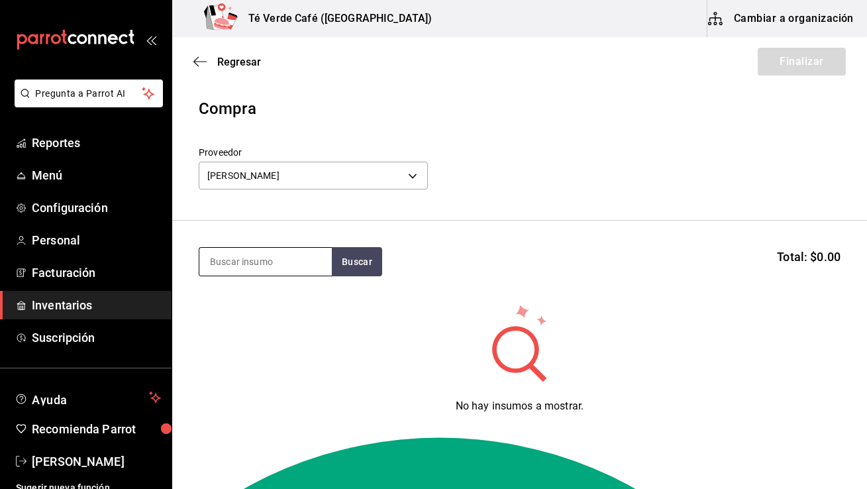
click at [287, 271] on input at bounding box center [265, 262] width 132 height 28
type input "panque"
click at [362, 266] on button "Buscar" at bounding box center [357, 261] width 50 height 29
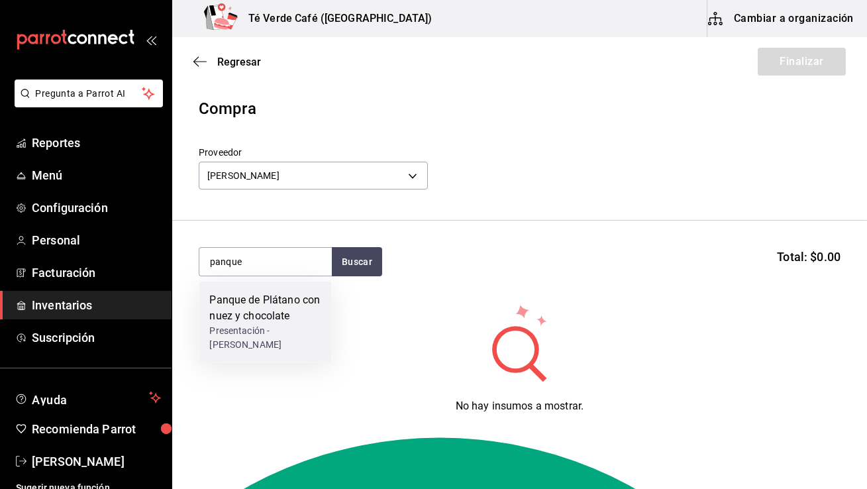
click at [288, 318] on div "Panque de Plátano con nuez y chocolate" at bounding box center [264, 308] width 111 height 32
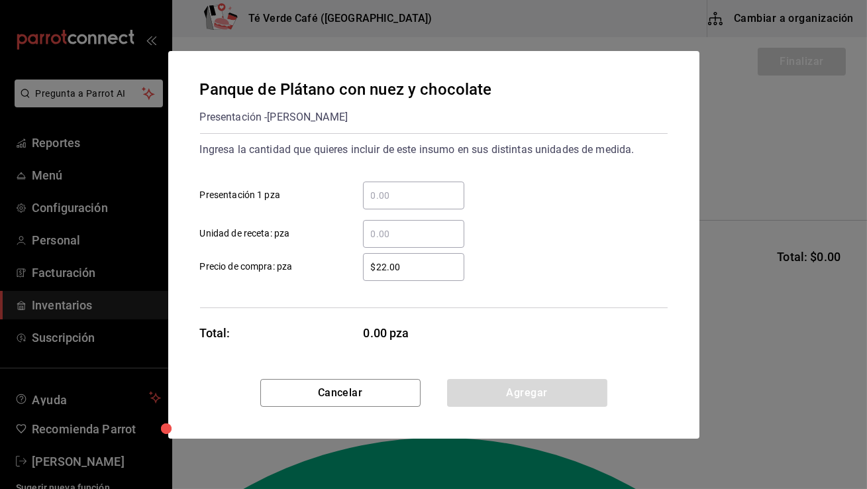
click at [426, 197] on input "​ Presentación 1 pza" at bounding box center [413, 195] width 101 height 16
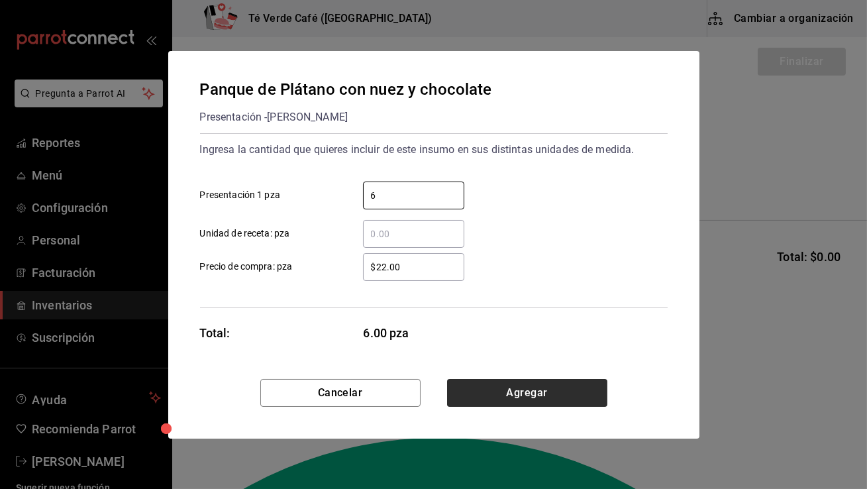
type input "6"
click at [502, 385] on button "Agregar" at bounding box center [527, 393] width 160 height 28
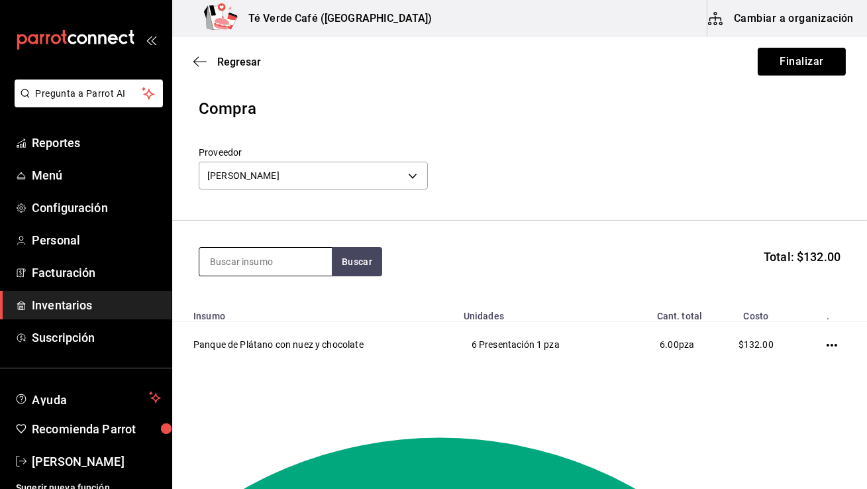
click at [291, 259] on input at bounding box center [265, 262] width 132 height 28
type input "brown"
click at [371, 273] on button "Buscar" at bounding box center [357, 261] width 50 height 29
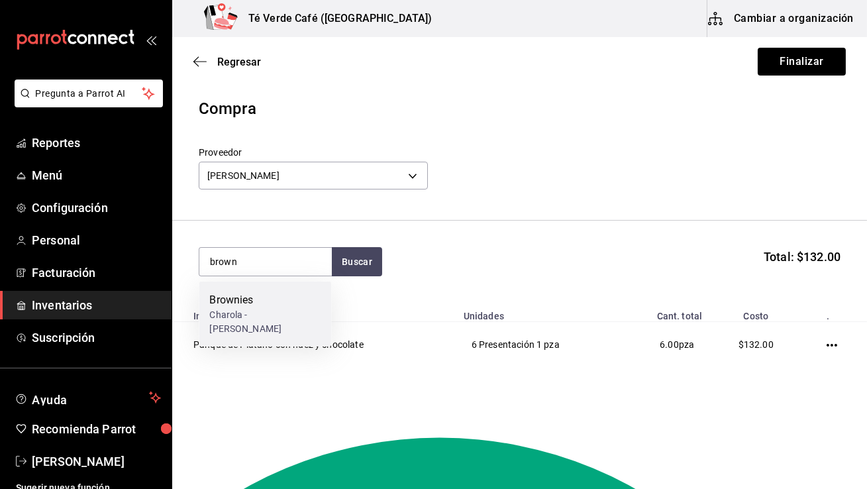
click at [224, 326] on div "Brownies Charola - [PERSON_NAME]" at bounding box center [265, 313] width 132 height 65
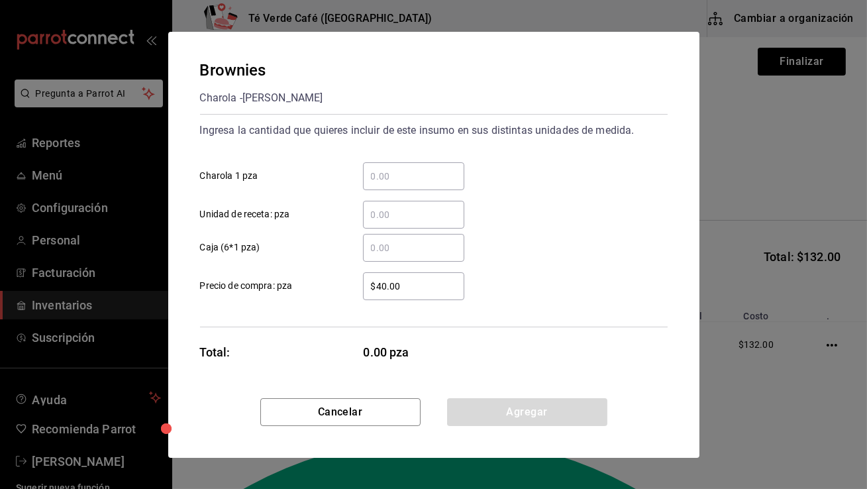
click at [422, 181] on input "​ Charola 1 pza" at bounding box center [413, 176] width 101 height 16
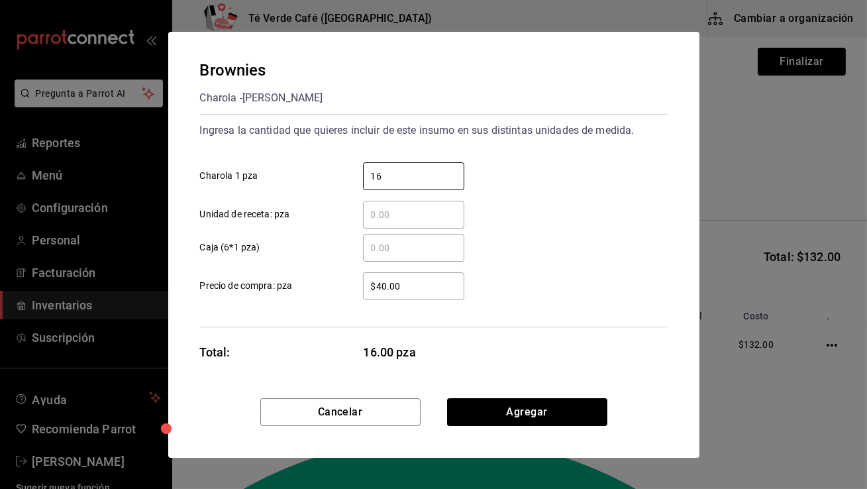
type input "16"
click at [585, 193] on div "​ Unidad de receta: pza" at bounding box center [428, 209] width 478 height 38
click at [525, 413] on button "Agregar" at bounding box center [527, 412] width 160 height 28
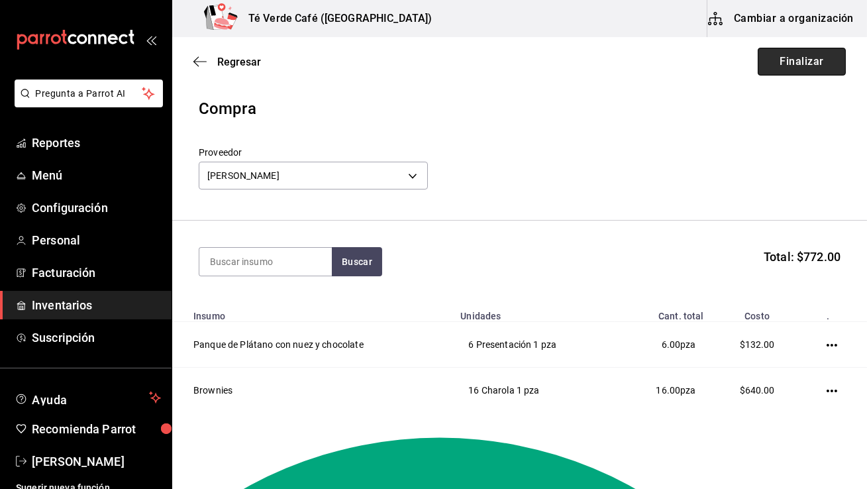
click at [810, 67] on button "Finalizar" at bounding box center [801, 62] width 88 height 28
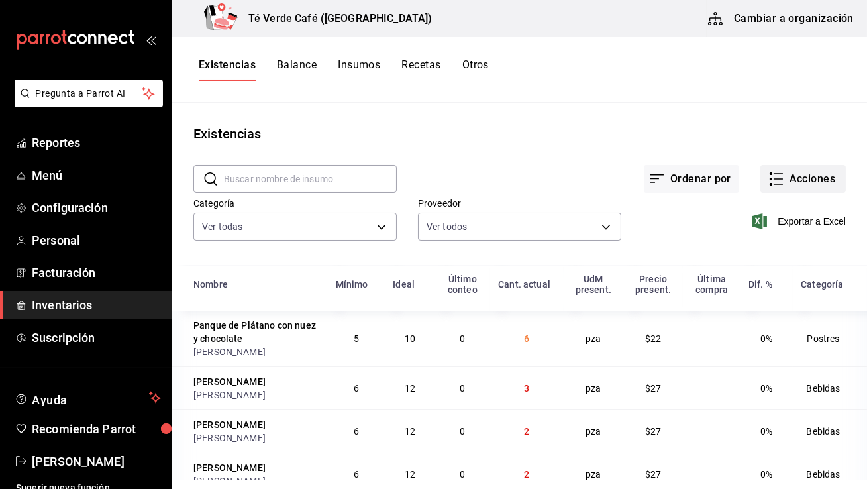
click at [791, 184] on button "Acciones" at bounding box center [802, 179] width 85 height 28
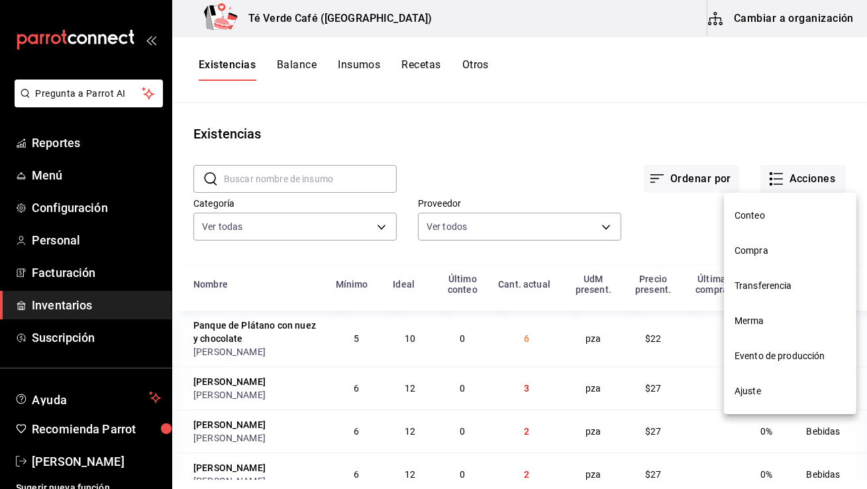
click at [759, 251] on span "Compra" at bounding box center [789, 251] width 111 height 14
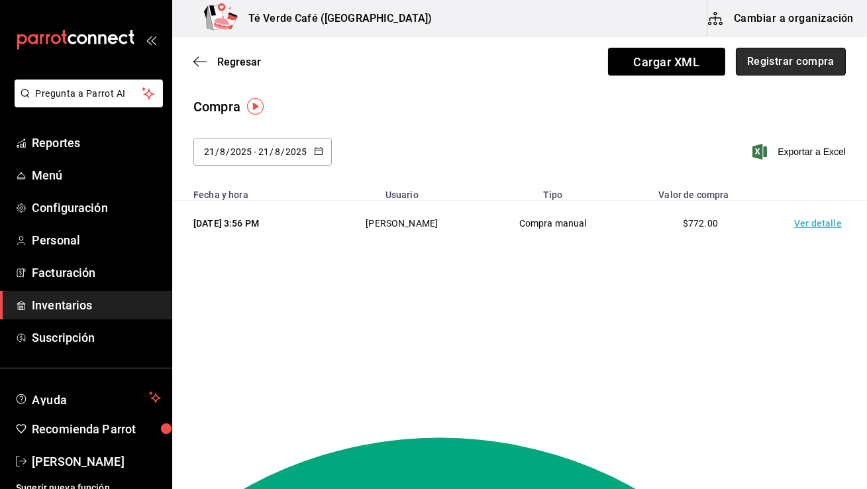
click at [791, 60] on button "Registrar compra" at bounding box center [791, 62] width 110 height 28
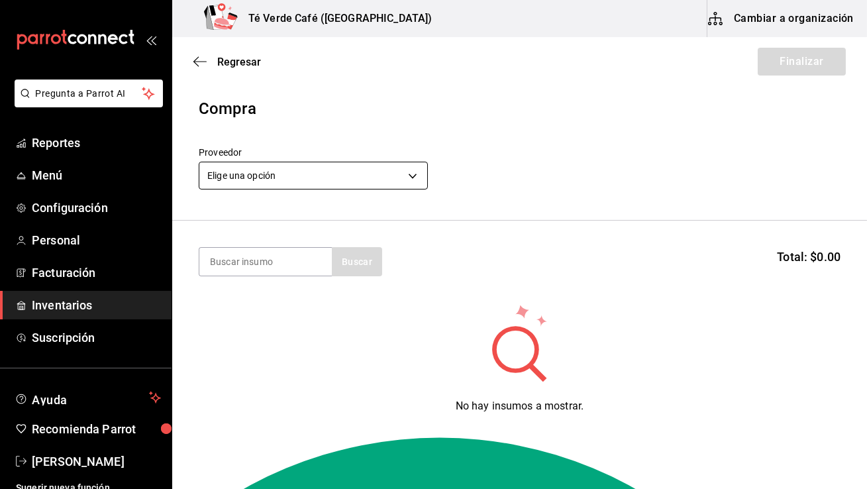
click at [377, 179] on body "Pregunta a Parrot AI Reportes Menú Configuración Personal Facturación Inventari…" at bounding box center [433, 207] width 867 height 414
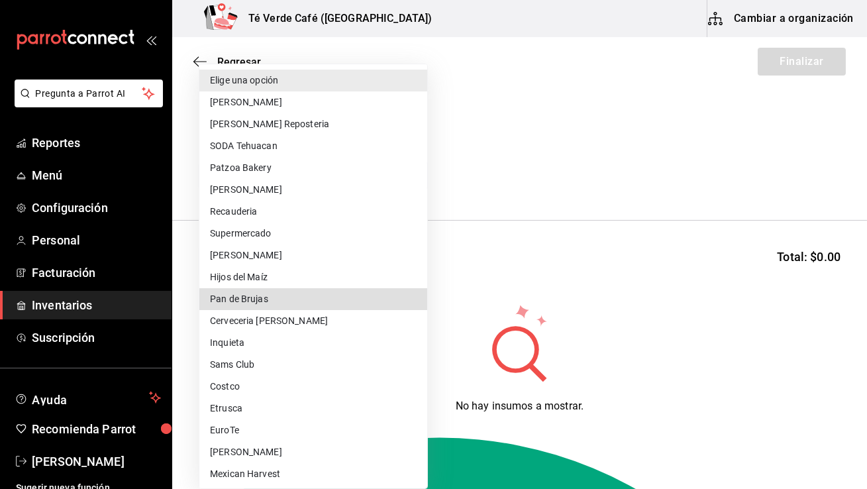
click at [272, 302] on li "Pan de Brujas" at bounding box center [313, 299] width 228 height 22
type input "ba620a4b-99b8-4449-b5af-ae05b172613d"
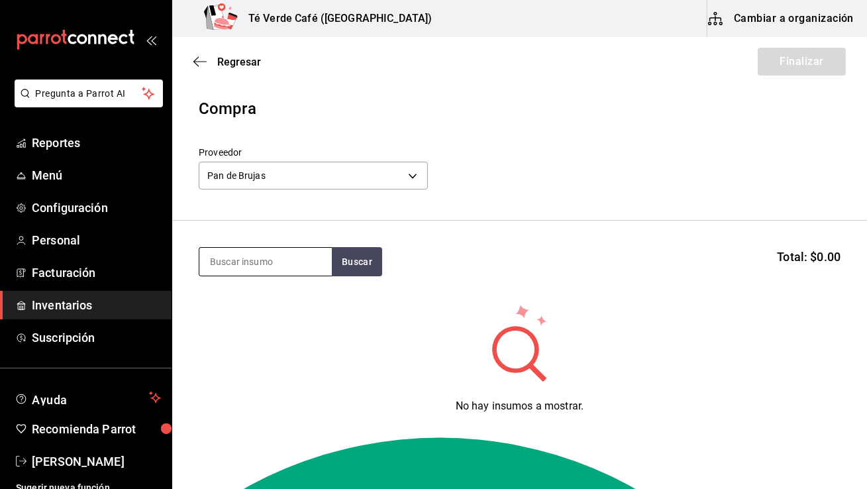
click at [287, 265] on input at bounding box center [265, 262] width 132 height 28
type input "foca"
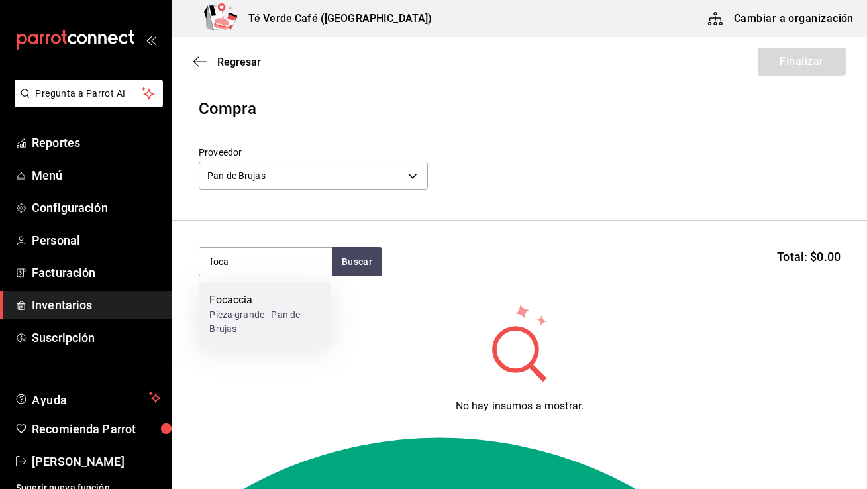
click at [269, 313] on div "Pieza grande - Pan de Brujas" at bounding box center [264, 322] width 111 height 28
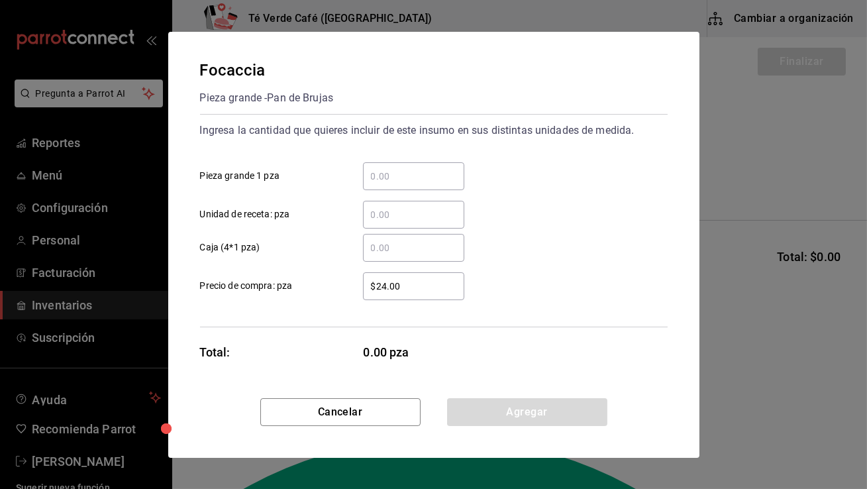
click at [401, 181] on input "​ Pieza grande 1 pza" at bounding box center [413, 176] width 101 height 16
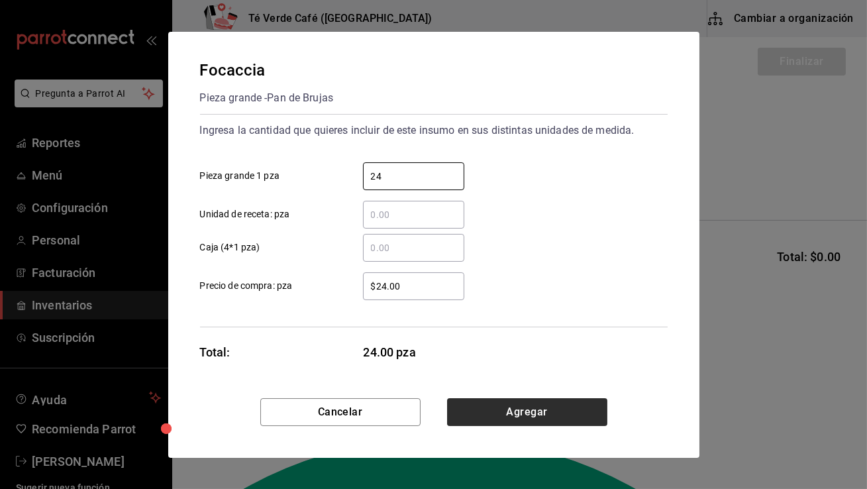
type input "24"
click at [493, 405] on button "Agregar" at bounding box center [527, 412] width 160 height 28
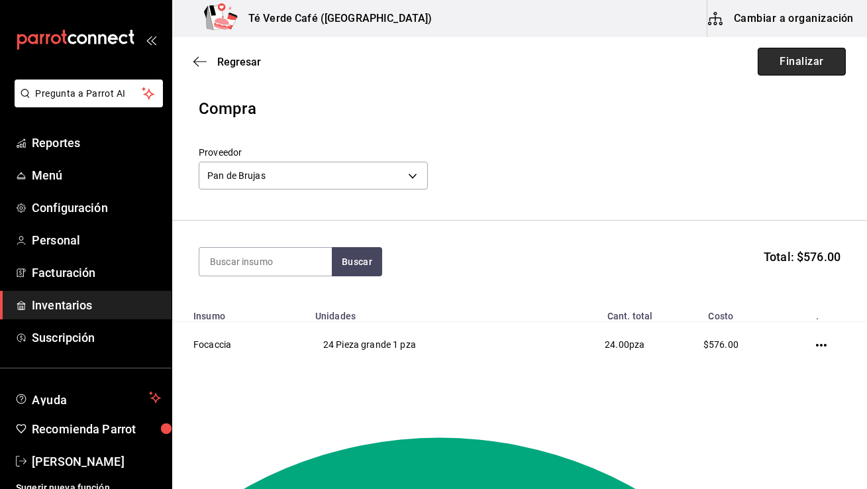
click at [797, 64] on button "Finalizar" at bounding box center [801, 62] width 88 height 28
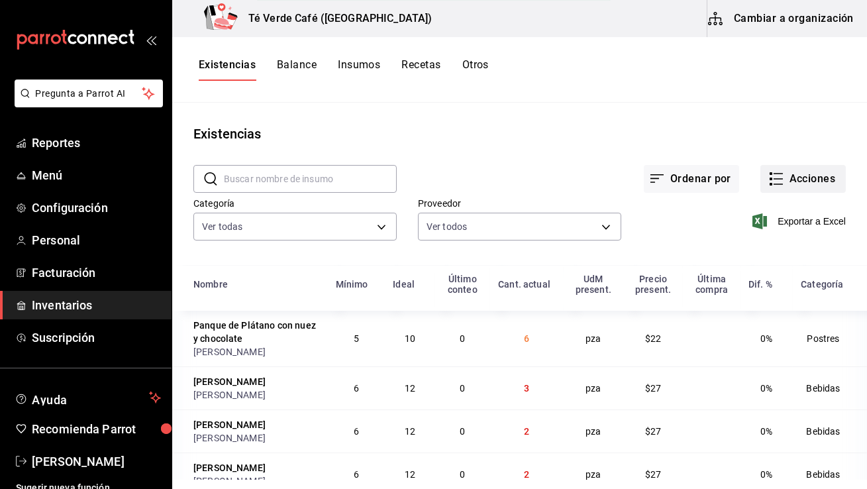
click at [798, 185] on button "Acciones" at bounding box center [802, 179] width 85 height 28
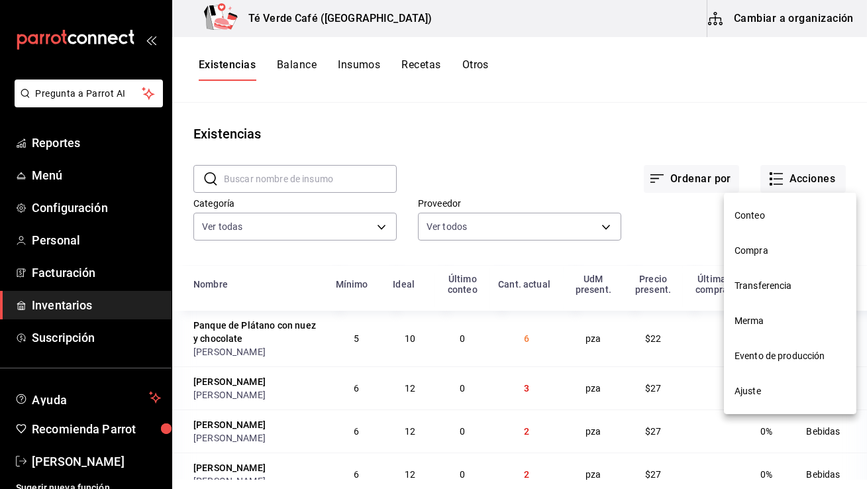
click at [762, 245] on span "Compra" at bounding box center [789, 251] width 111 height 14
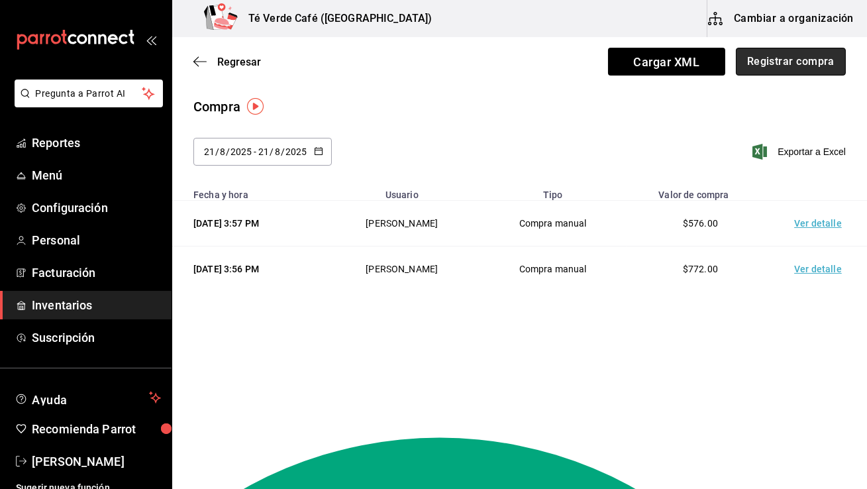
click at [804, 69] on button "Registrar compra" at bounding box center [791, 62] width 110 height 28
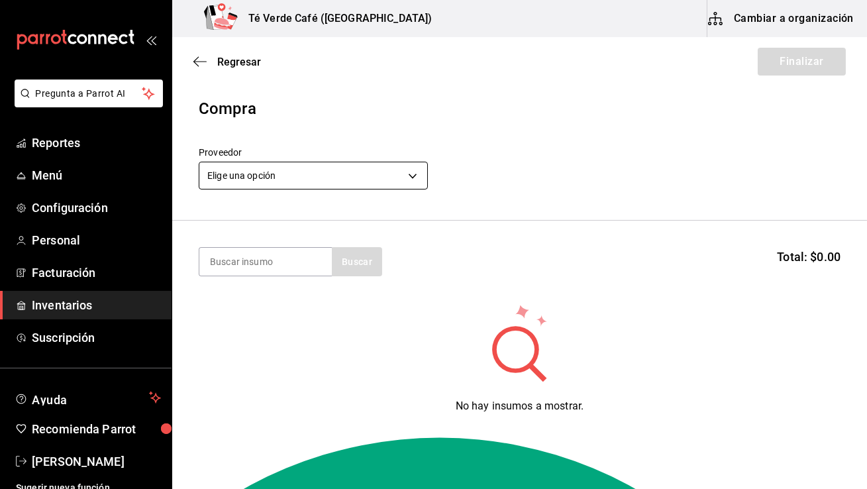
click at [387, 178] on body "Pregunta a Parrot AI Reportes Menú Configuración Personal Facturación Inventari…" at bounding box center [433, 207] width 867 height 414
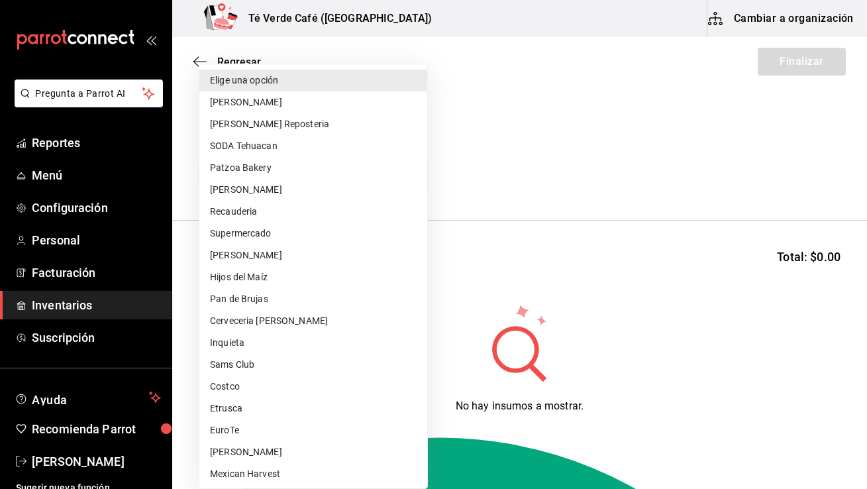
scroll to position [111, 0]
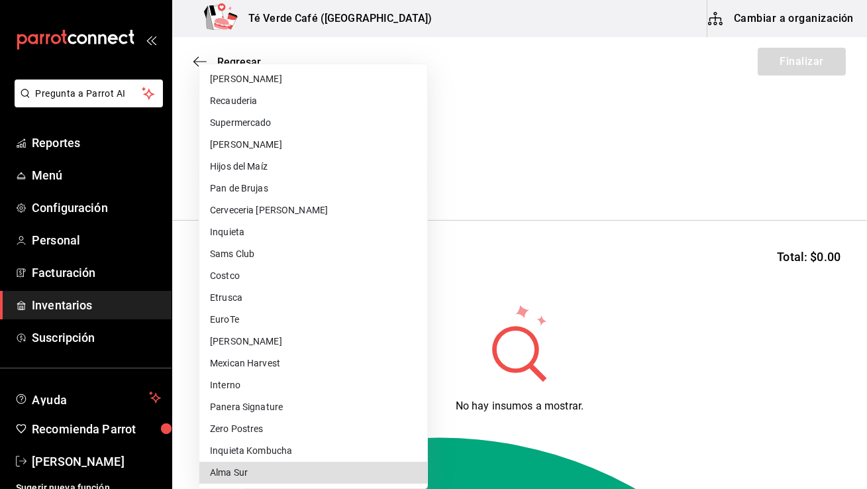
click at [239, 473] on li "Alma Sur" at bounding box center [313, 472] width 228 height 22
type input "76cd6315-5b51-4755-9d18-f38cbda68709"
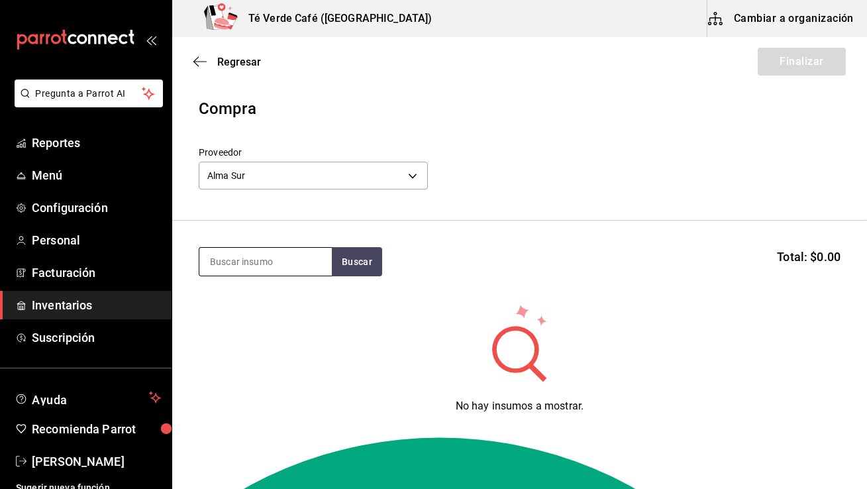
click at [322, 272] on input at bounding box center [265, 262] width 132 height 28
type input "chees"
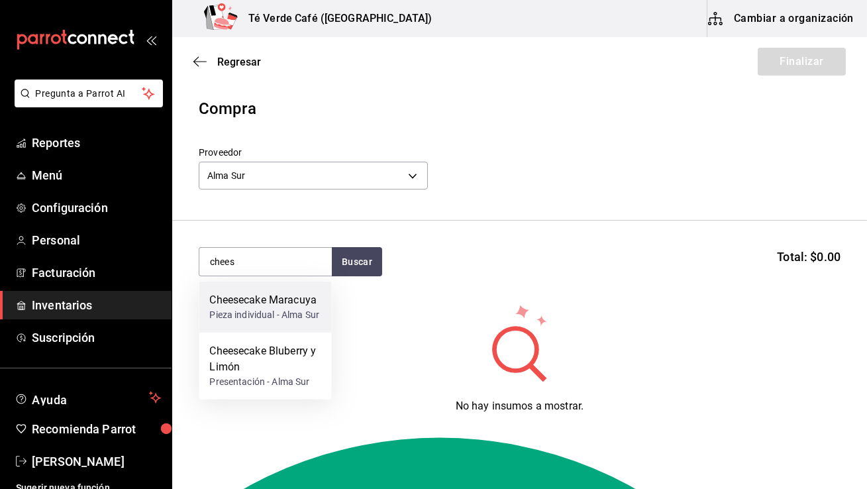
click at [303, 313] on div "Pieza individual - Alma Sur" at bounding box center [264, 315] width 110 height 14
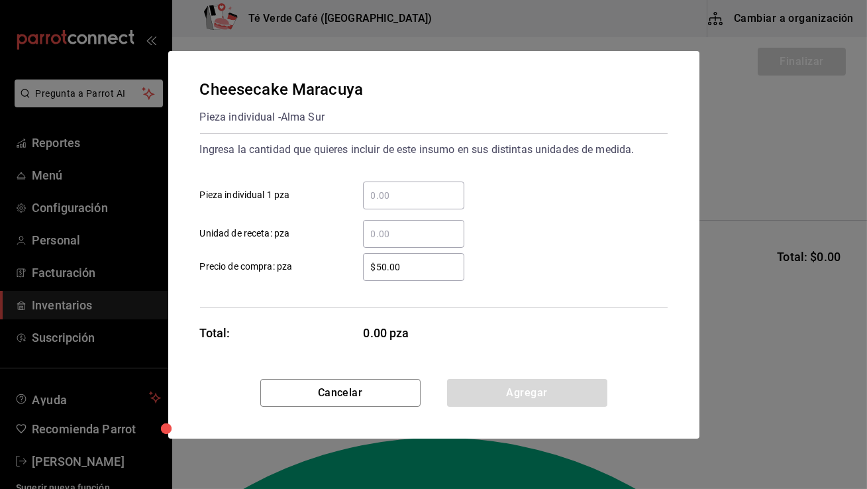
click at [431, 193] on input "​ Pieza individual 1 pza" at bounding box center [413, 195] width 101 height 16
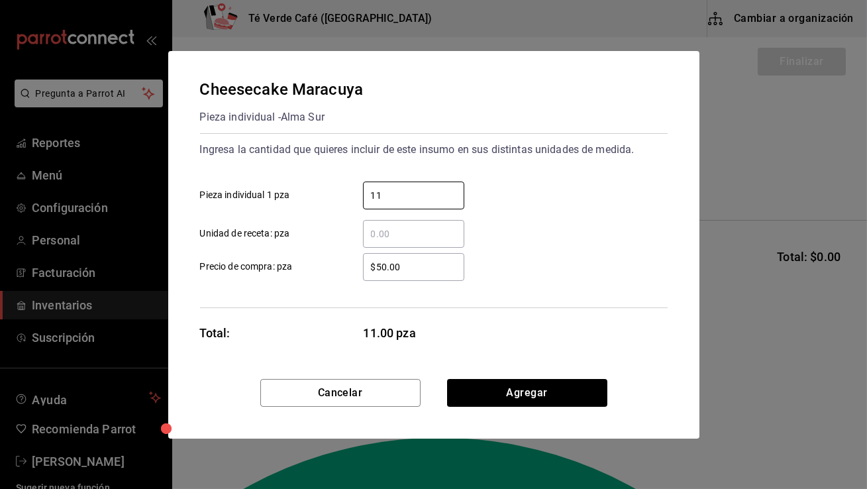
type input "11"
click at [409, 267] on input "$50.00" at bounding box center [413, 267] width 101 height 16
click at [374, 401] on button "Cancelar" at bounding box center [340, 393] width 160 height 28
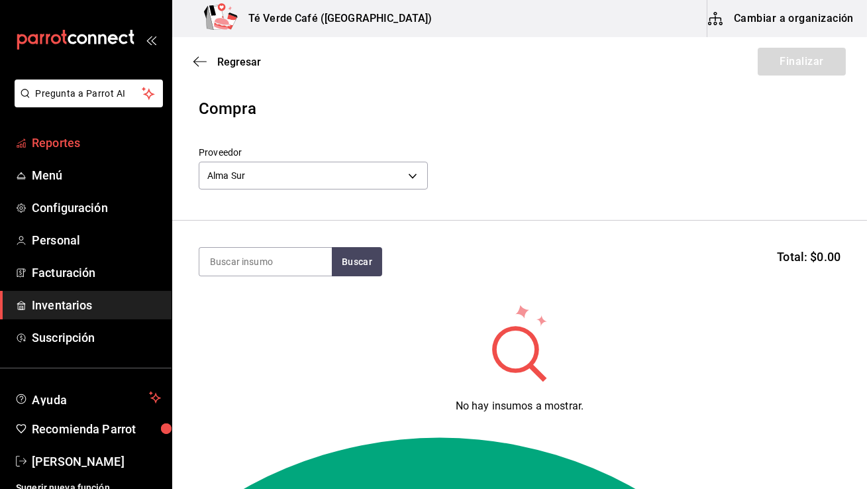
click at [80, 145] on span "Reportes" at bounding box center [96, 143] width 129 height 18
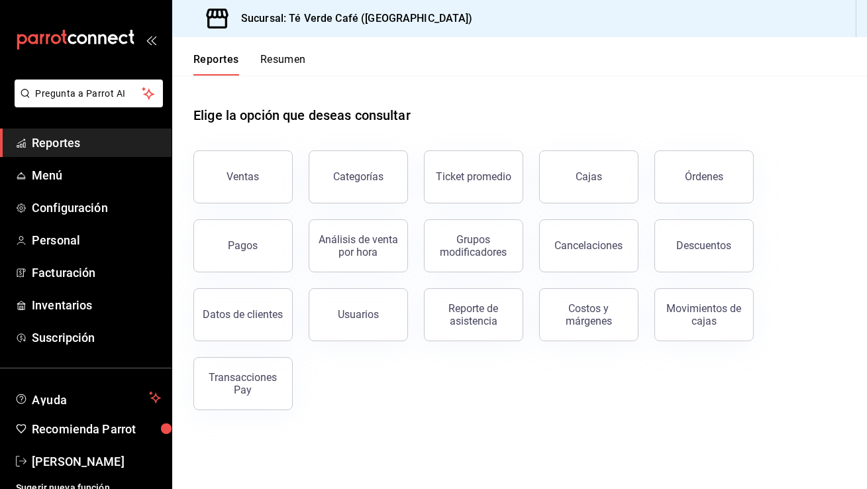
click at [256, 62] on div "Reportes Resumen" at bounding box center [249, 64] width 113 height 23
click at [277, 57] on button "Resumen" at bounding box center [283, 64] width 46 height 23
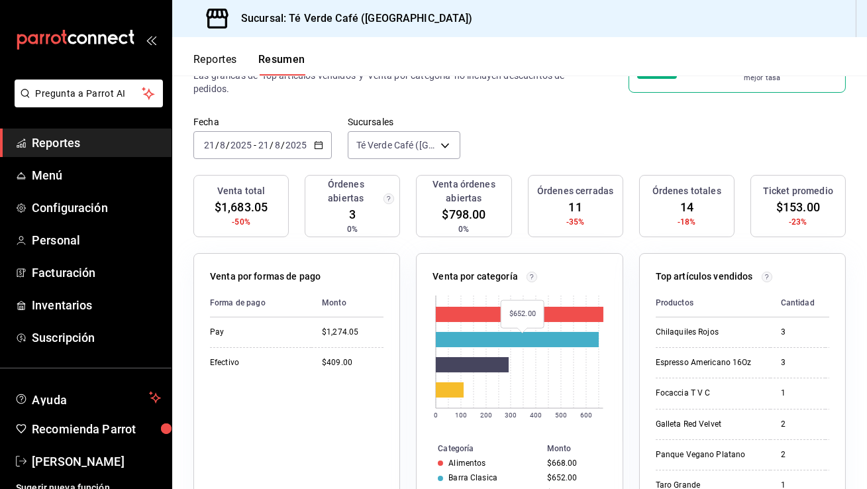
scroll to position [51, 0]
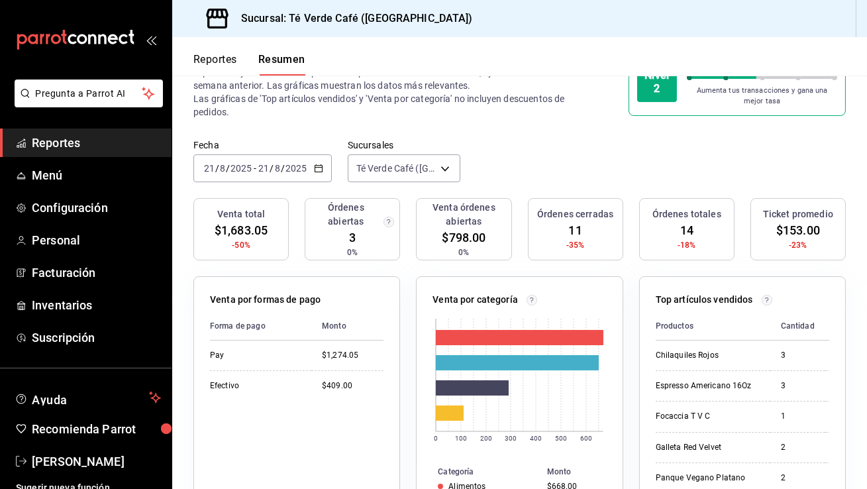
click at [228, 64] on button "Reportes" at bounding box center [215, 64] width 44 height 23
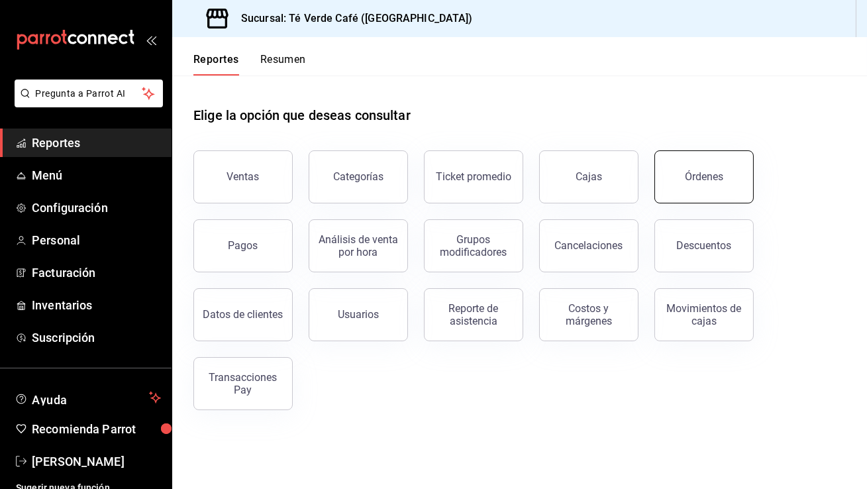
click at [700, 195] on button "Órdenes" at bounding box center [703, 176] width 99 height 53
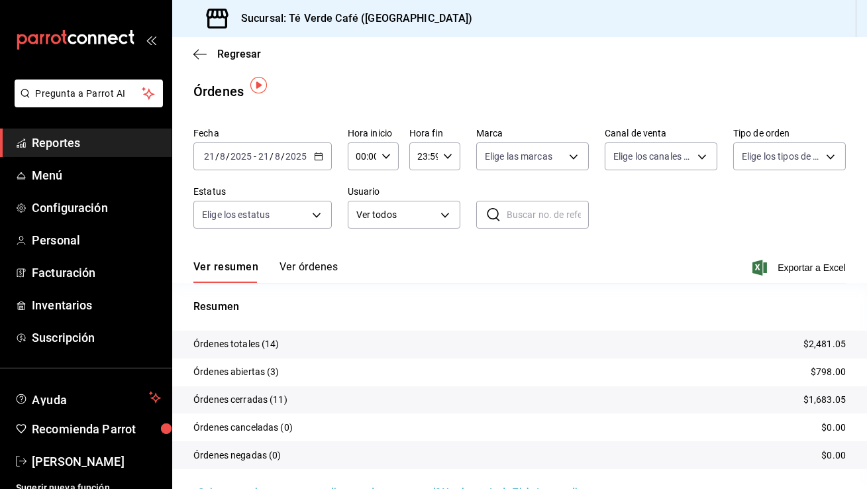
scroll to position [28, 0]
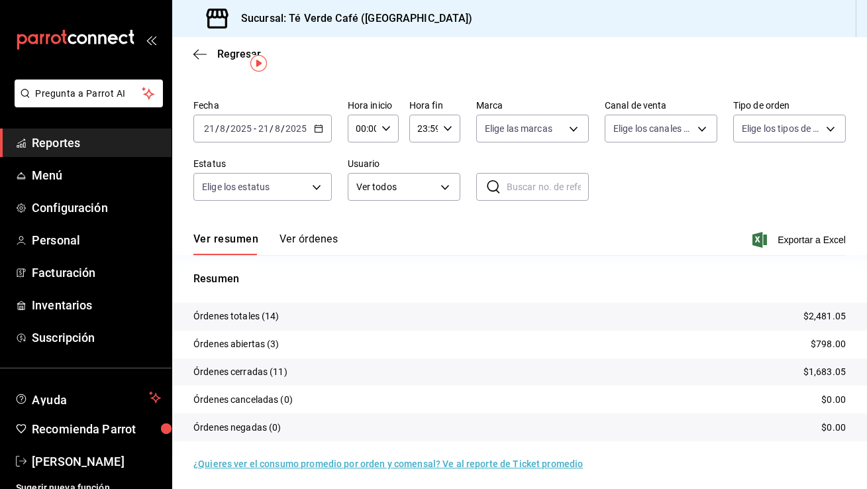
click at [315, 243] on button "Ver órdenes" at bounding box center [308, 243] width 58 height 23
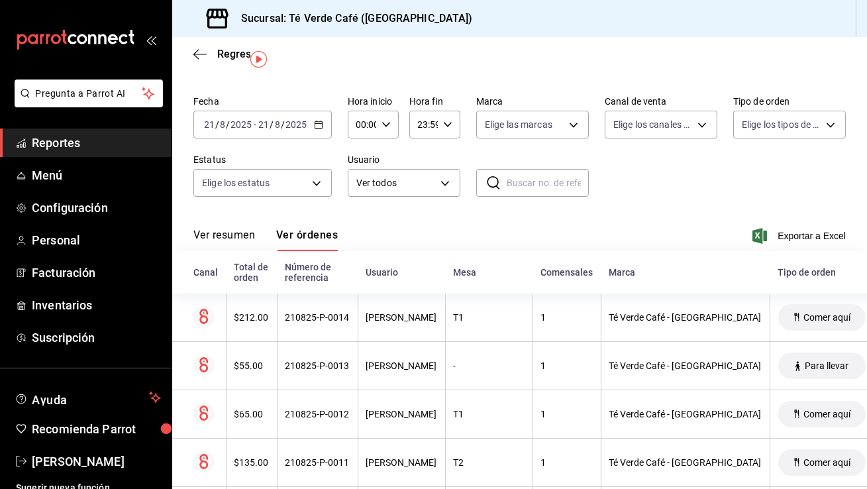
click at [58, 146] on span "Reportes" at bounding box center [96, 143] width 129 height 18
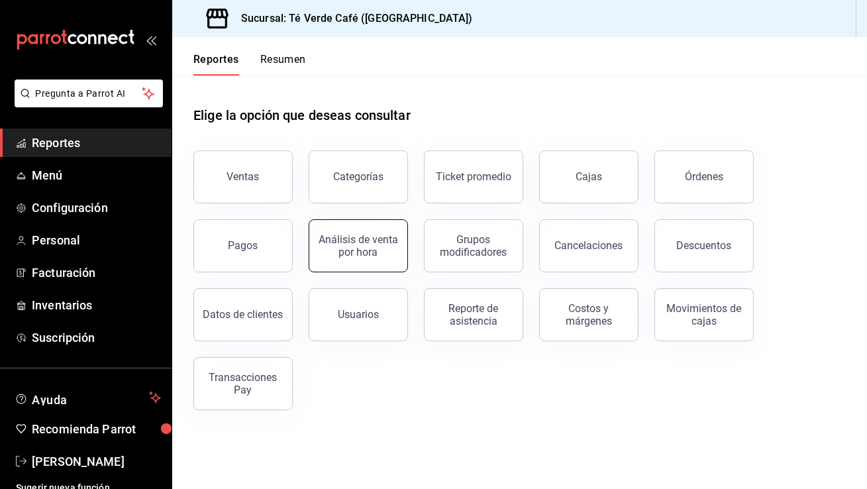
click at [388, 250] on div "Análisis de venta por hora" at bounding box center [358, 245] width 82 height 25
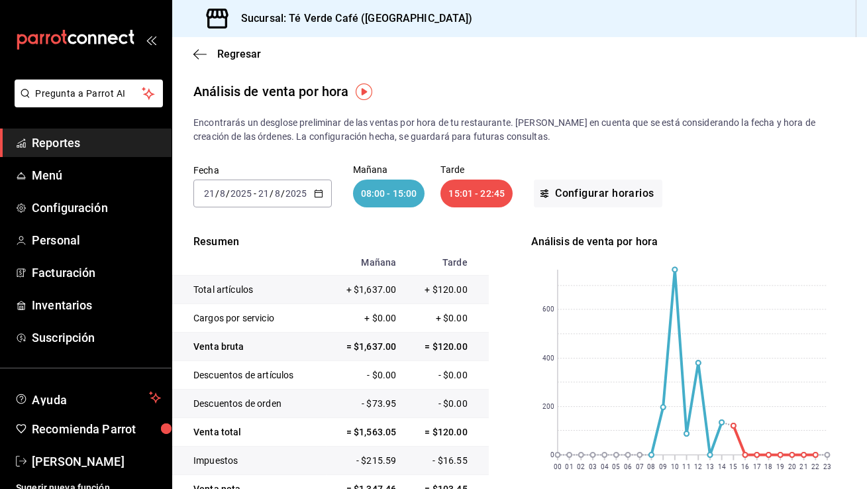
click at [318, 195] on icon "button" at bounding box center [318, 193] width 9 height 9
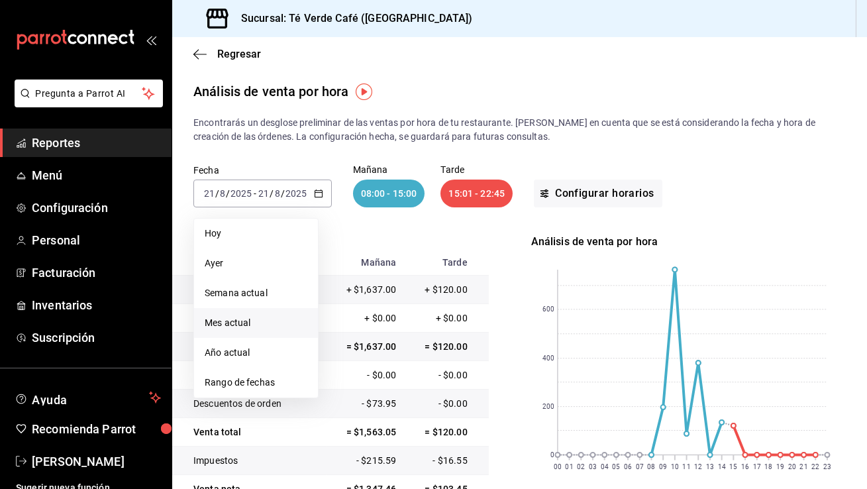
click at [277, 332] on li "Mes actual" at bounding box center [256, 323] width 124 height 30
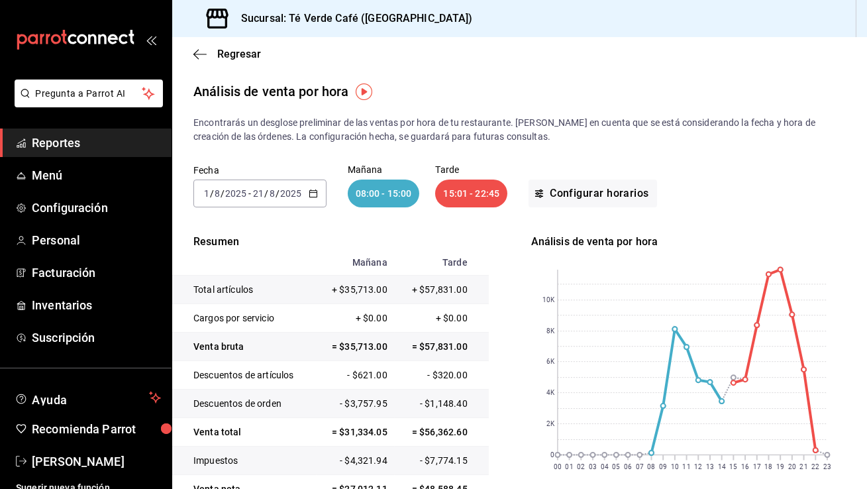
click at [79, 144] on span "Reportes" at bounding box center [96, 143] width 129 height 18
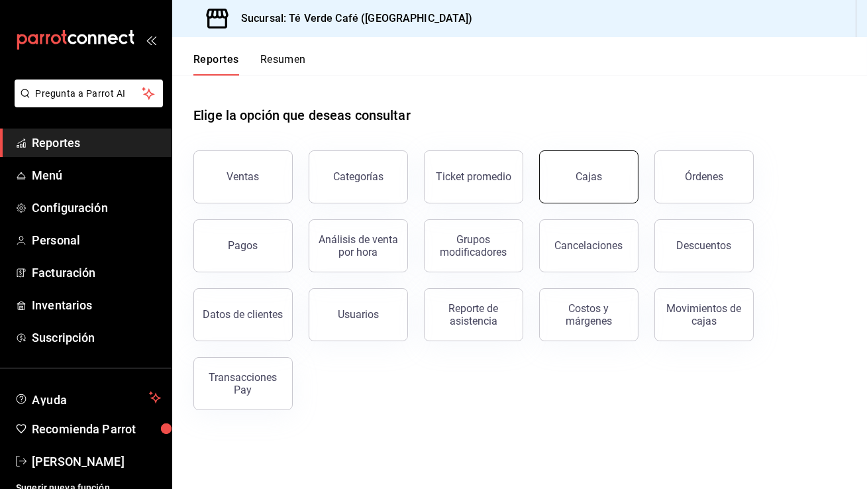
click at [634, 182] on div "Cajas" at bounding box center [580, 168] width 115 height 69
click at [65, 303] on span "Inventarios" at bounding box center [96, 305] width 129 height 18
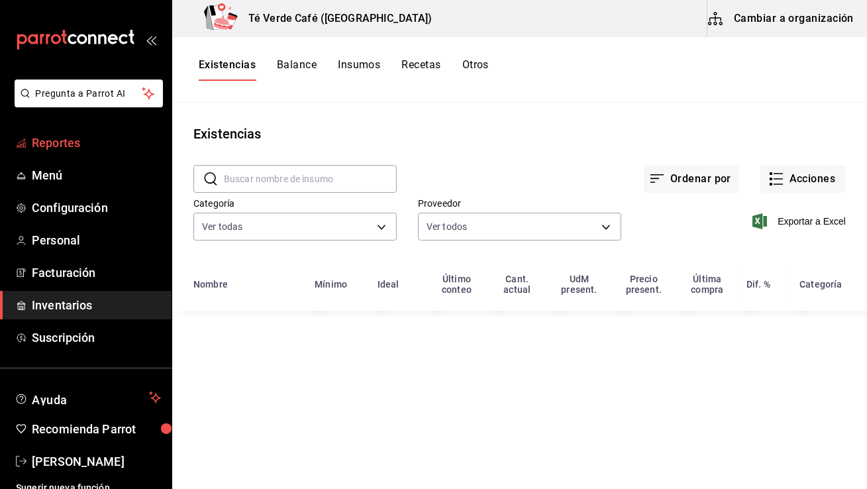
click at [61, 138] on span "Reportes" at bounding box center [96, 143] width 129 height 18
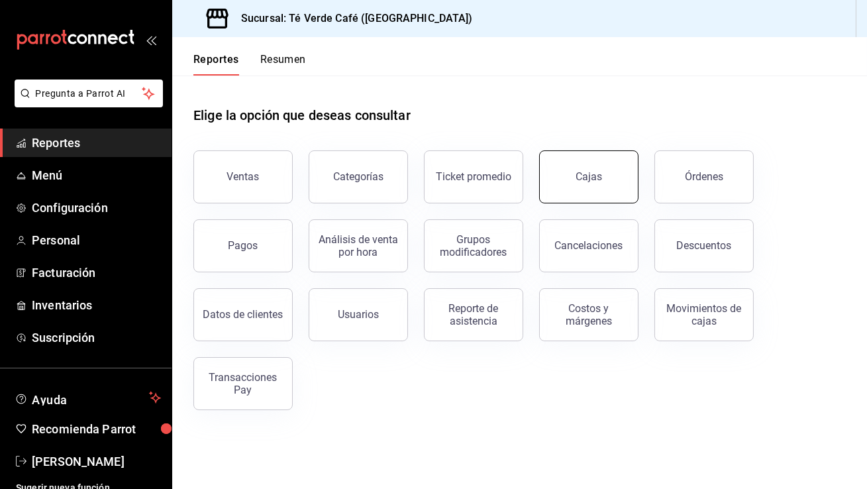
click at [552, 179] on button "Cajas" at bounding box center [588, 176] width 99 height 53
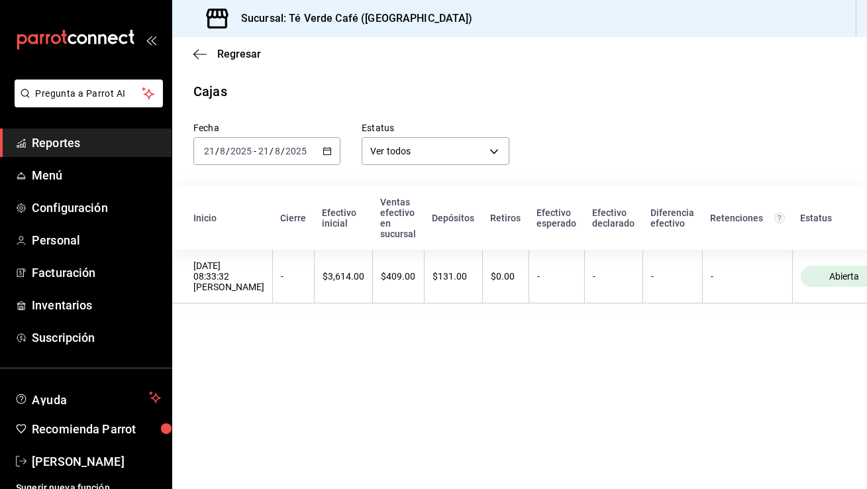
click at [330, 156] on div "[DATE] [DATE] - [DATE] [DATE]" at bounding box center [266, 151] width 147 height 28
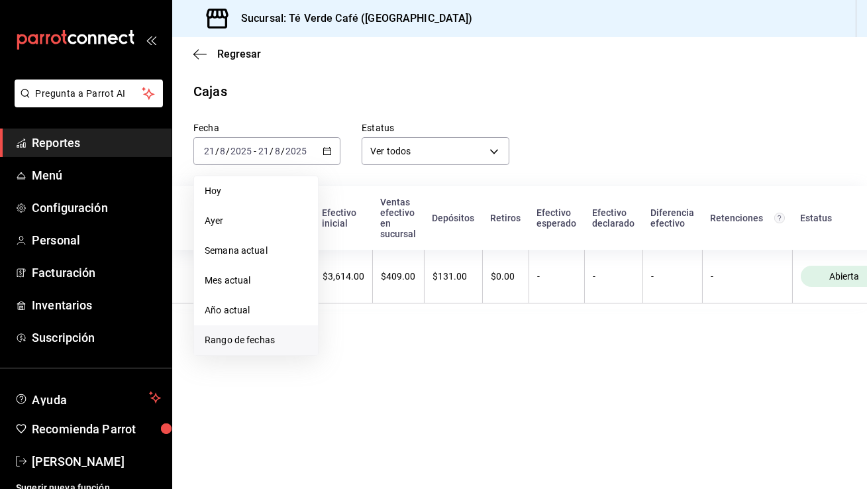
click at [256, 342] on span "Rango de fechas" at bounding box center [256, 340] width 103 height 14
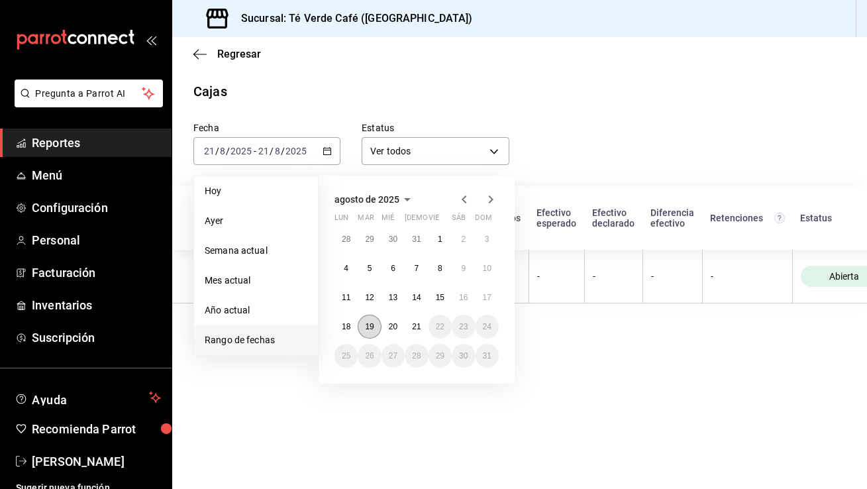
click at [372, 331] on button "19" at bounding box center [369, 327] width 23 height 24
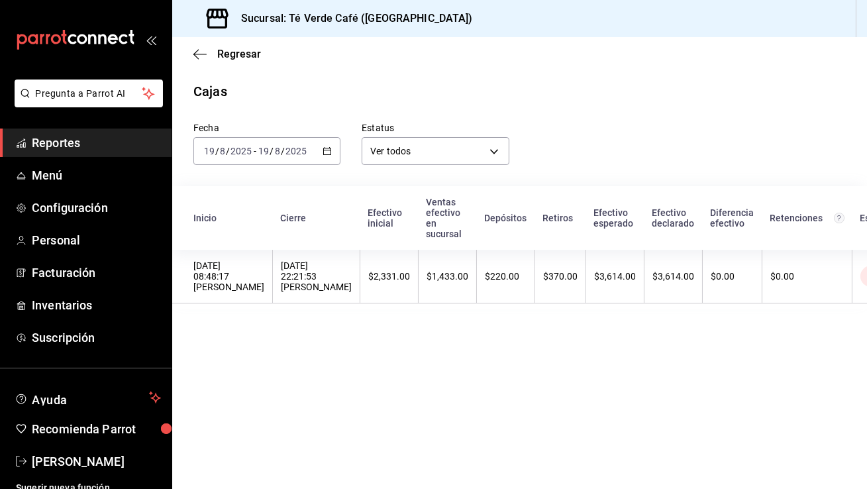
click at [71, 146] on span "Reportes" at bounding box center [96, 143] width 129 height 18
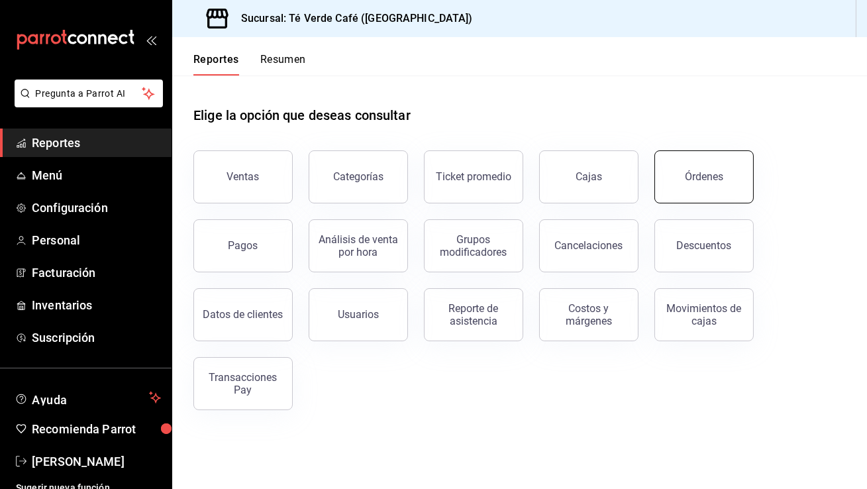
click at [689, 193] on button "Órdenes" at bounding box center [703, 176] width 99 height 53
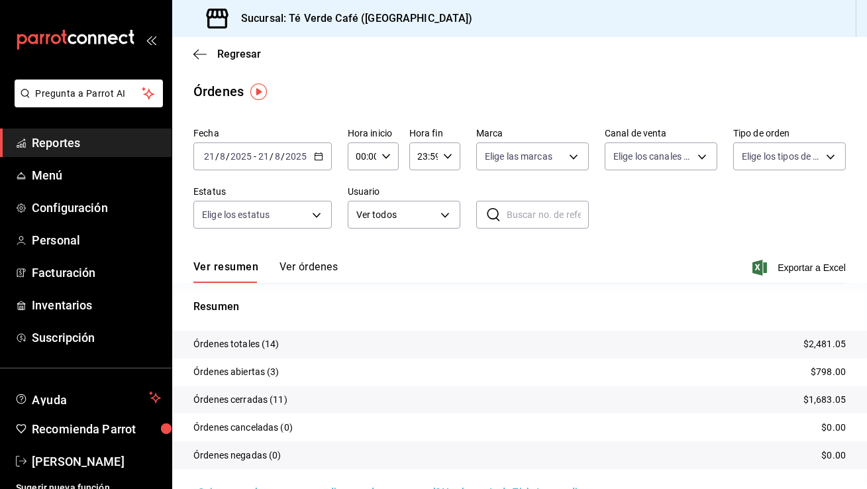
click at [310, 268] on button "Ver órdenes" at bounding box center [308, 271] width 58 height 23
